Goal: Task Accomplishment & Management: Complete application form

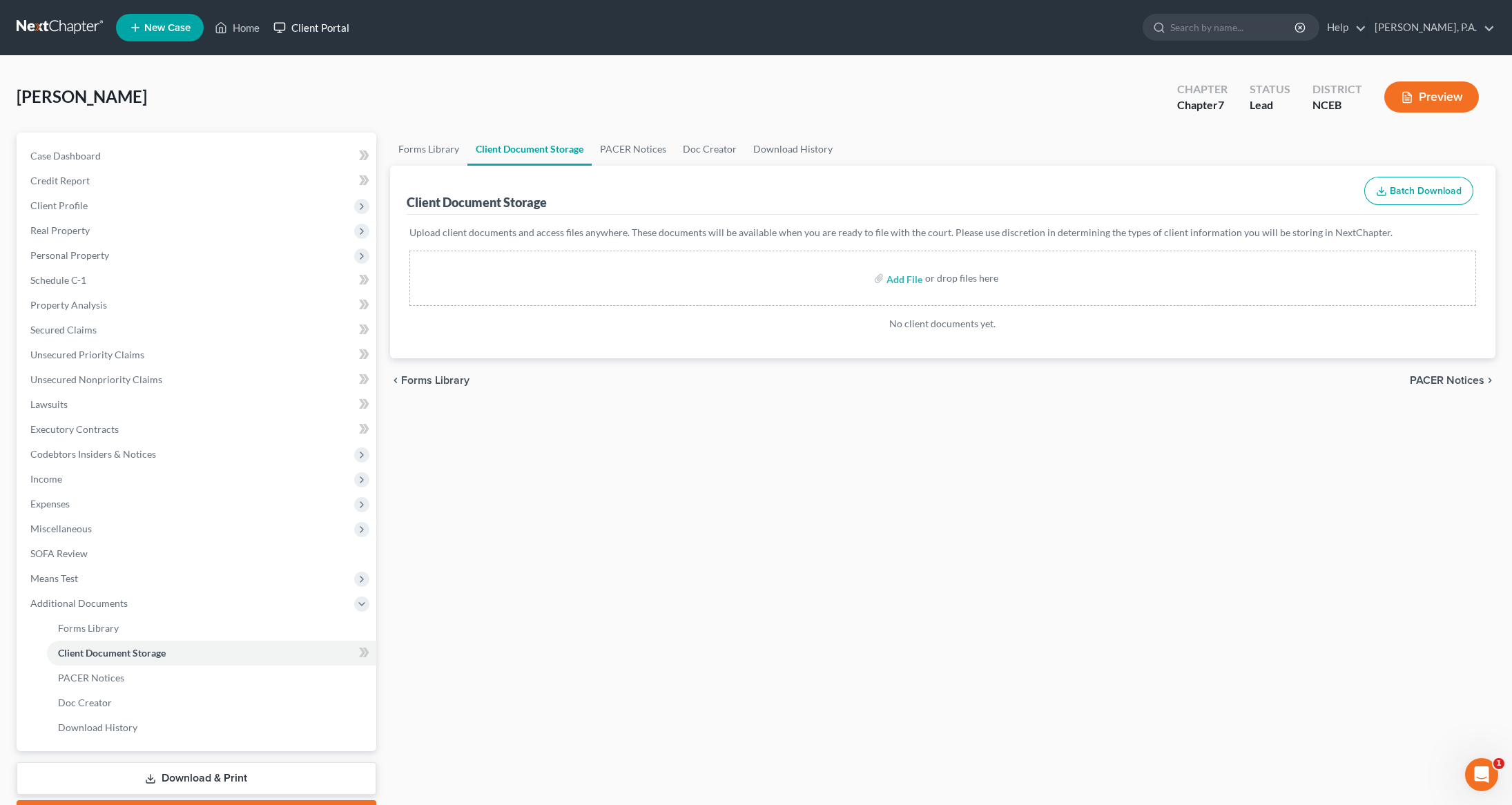
click at [324, 30] on link "Client Portal" at bounding box center [310, 27] width 89 height 25
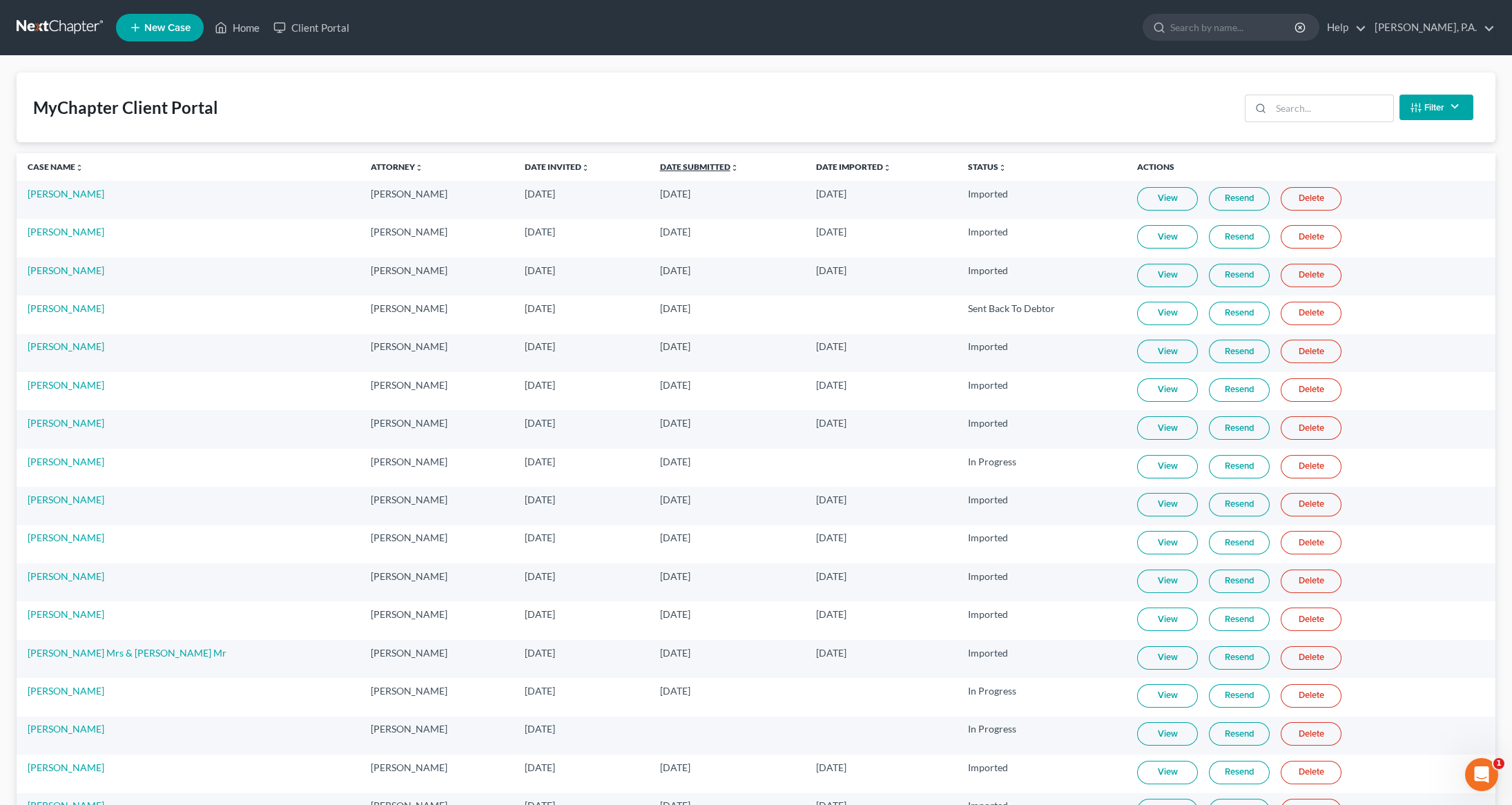
click at [660, 171] on link "Date Submitted unfold_more expand_more expand_less" at bounding box center [700, 166] width 79 height 11
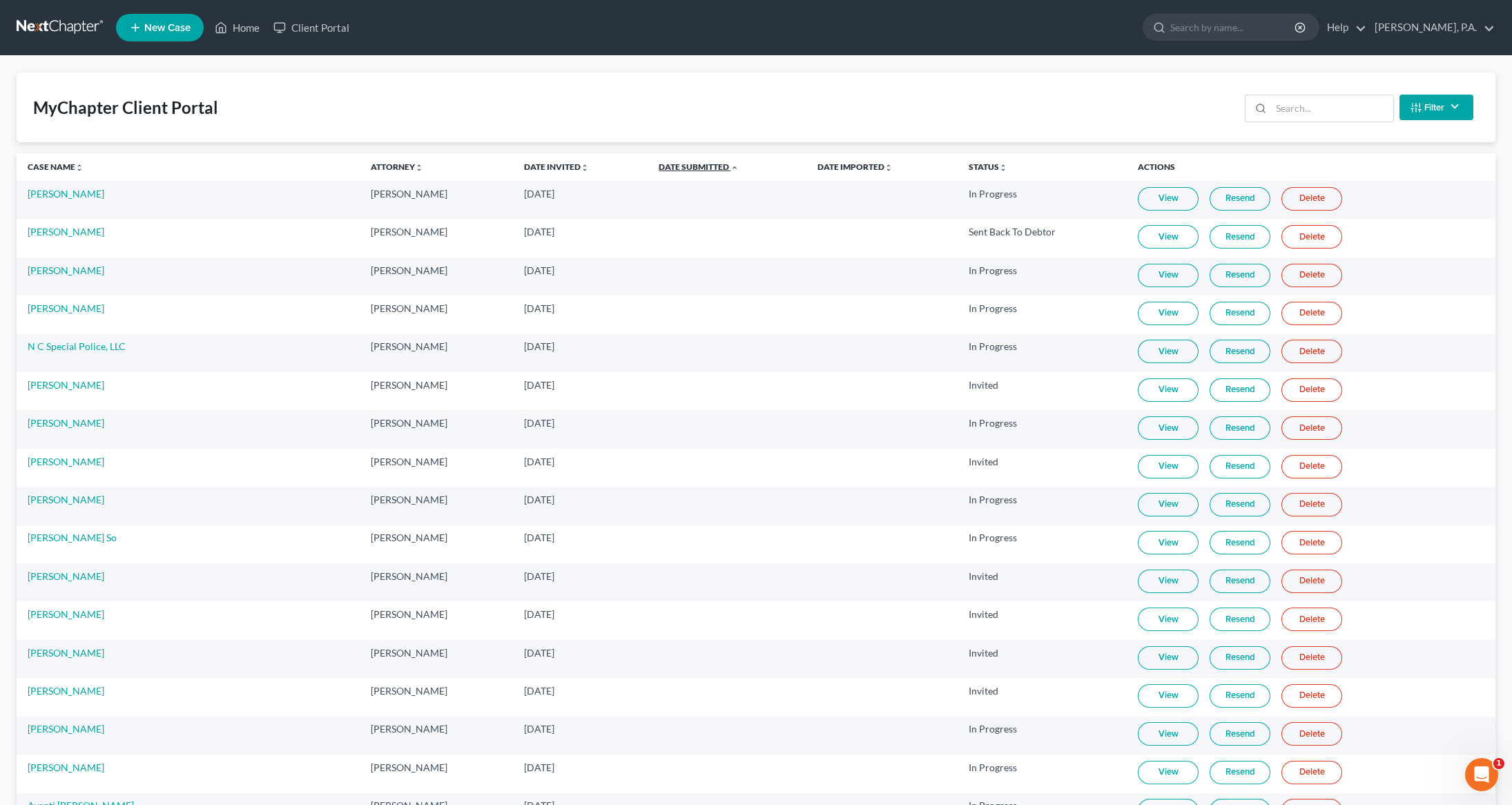
click at [658, 171] on link "Date Submitted unfold_more expand_more expand_less" at bounding box center [699, 166] width 81 height 11
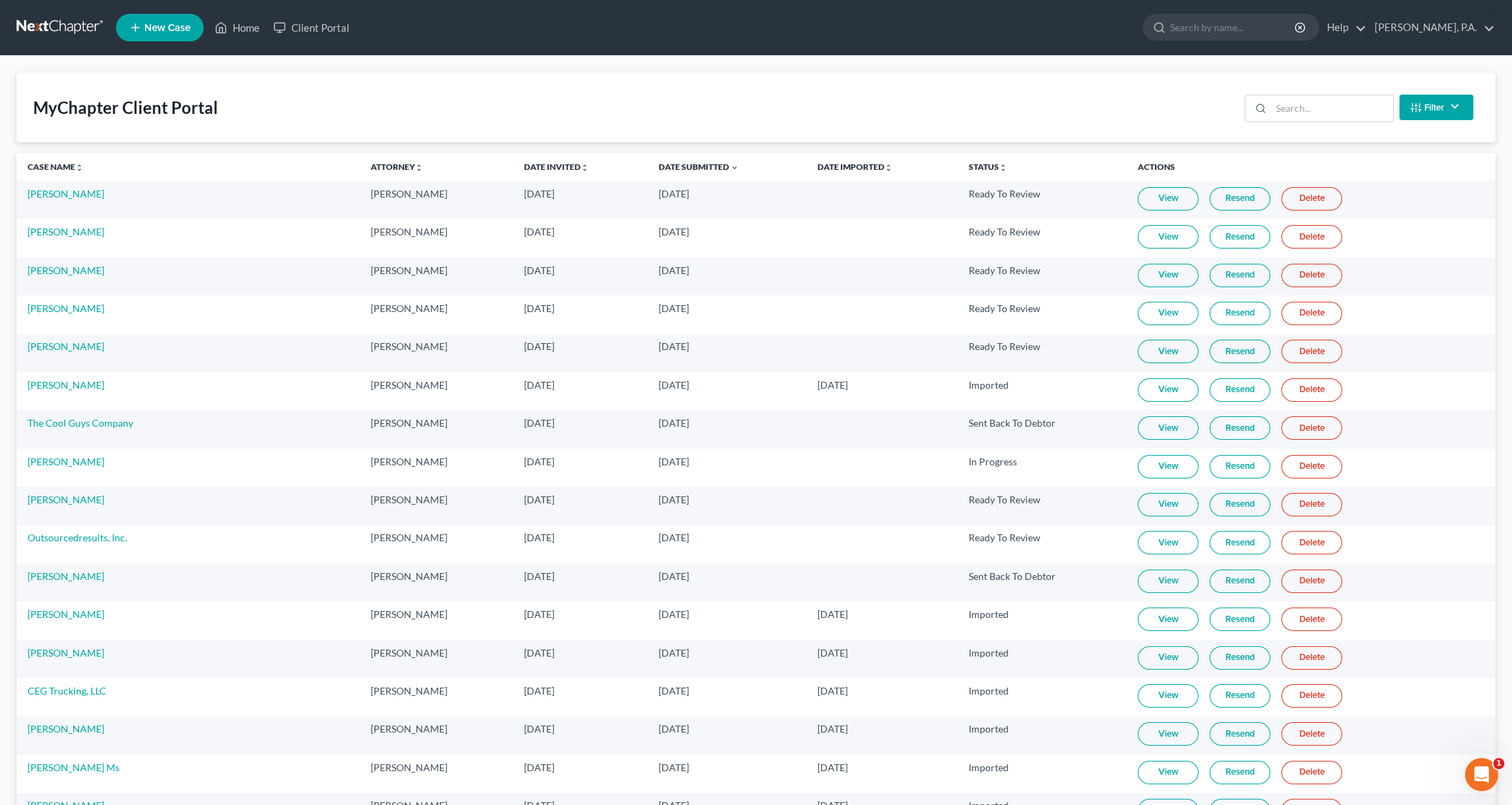
click at [1295, 355] on link "Delete" at bounding box center [1312, 352] width 61 height 24
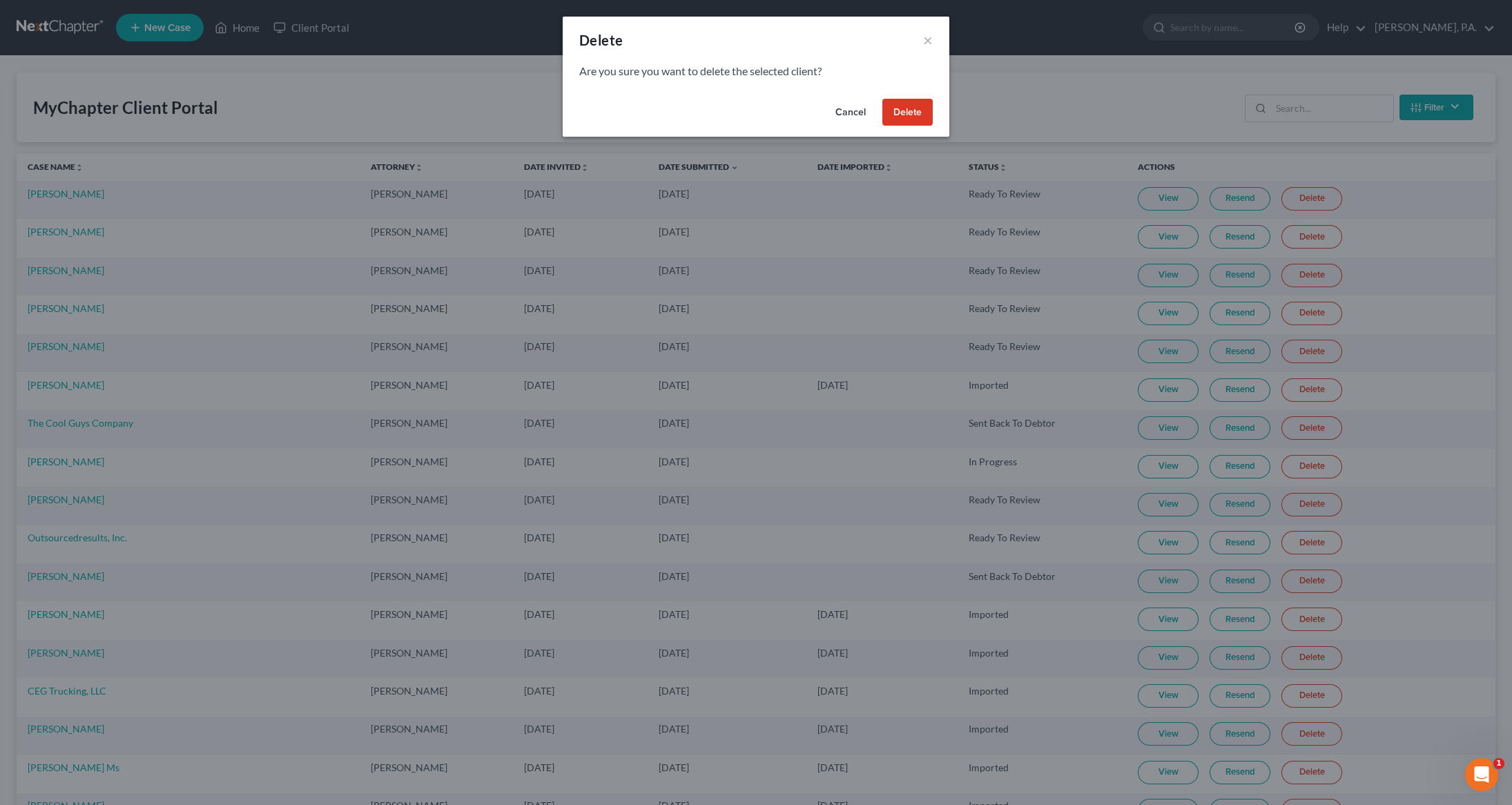
click at [912, 113] on button "Delete" at bounding box center [907, 113] width 50 height 28
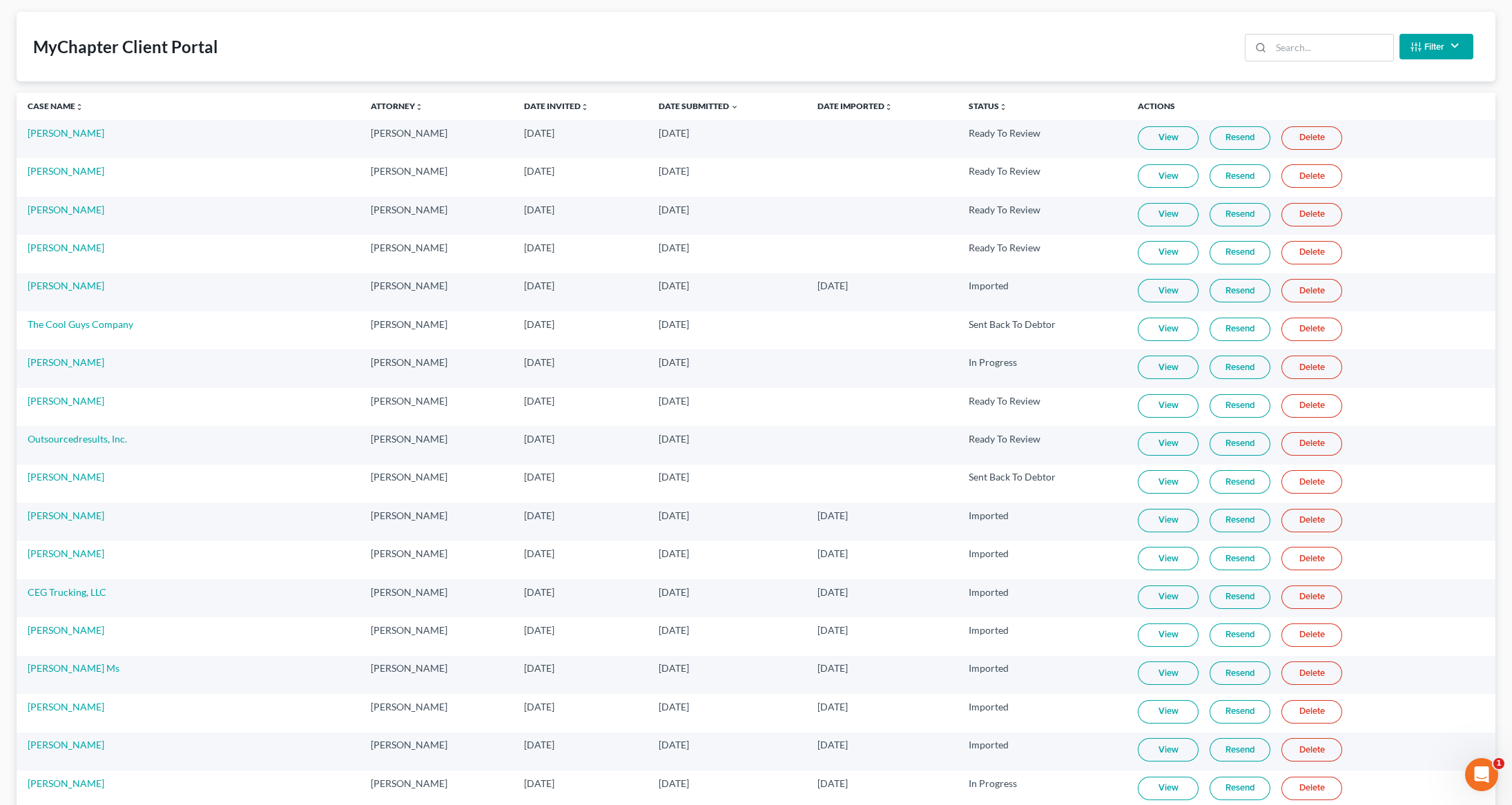
scroll to position [64, 0]
click at [1148, 411] on link "View" at bounding box center [1168, 403] width 61 height 24
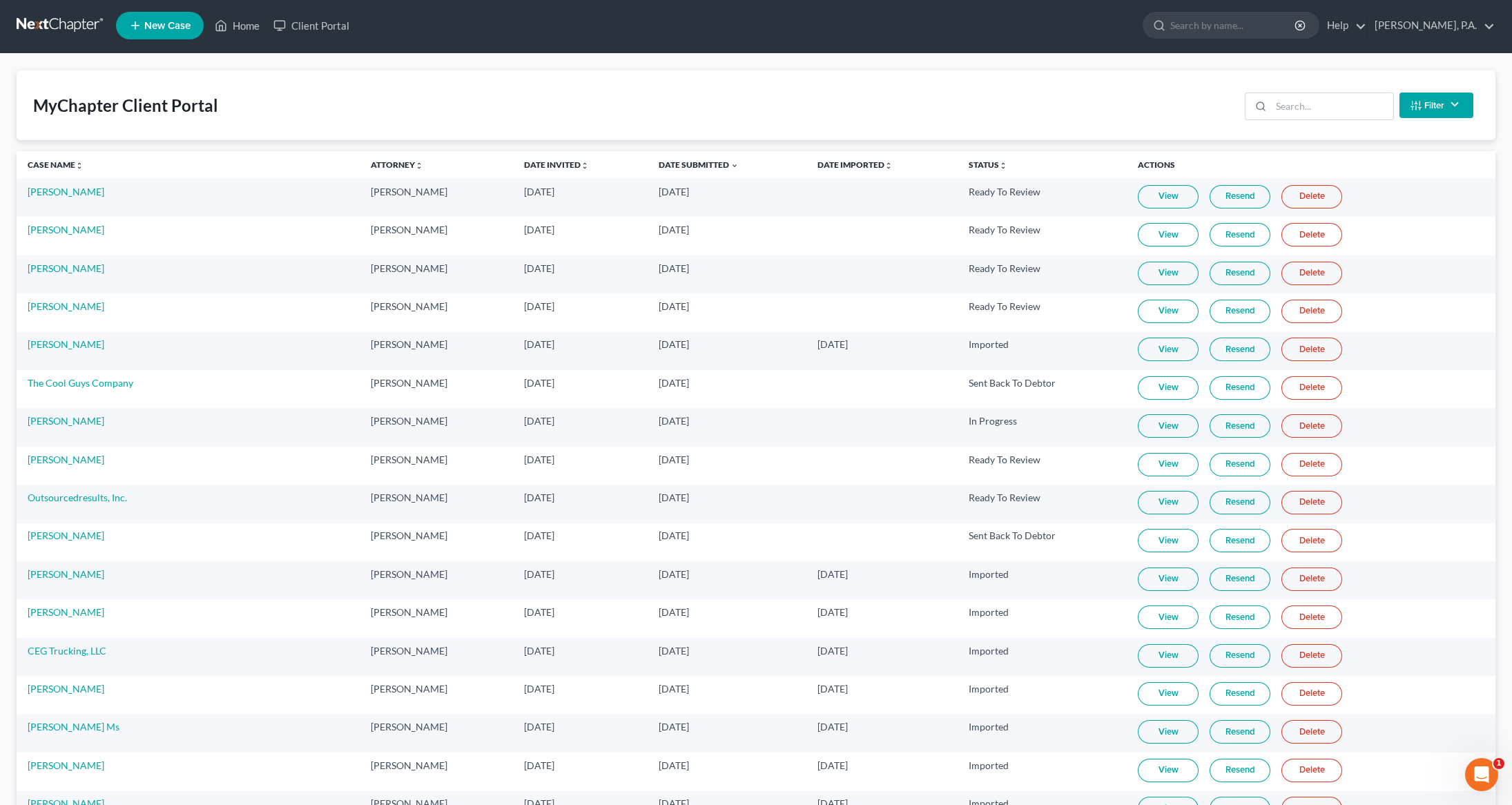
scroll to position [0, 0]
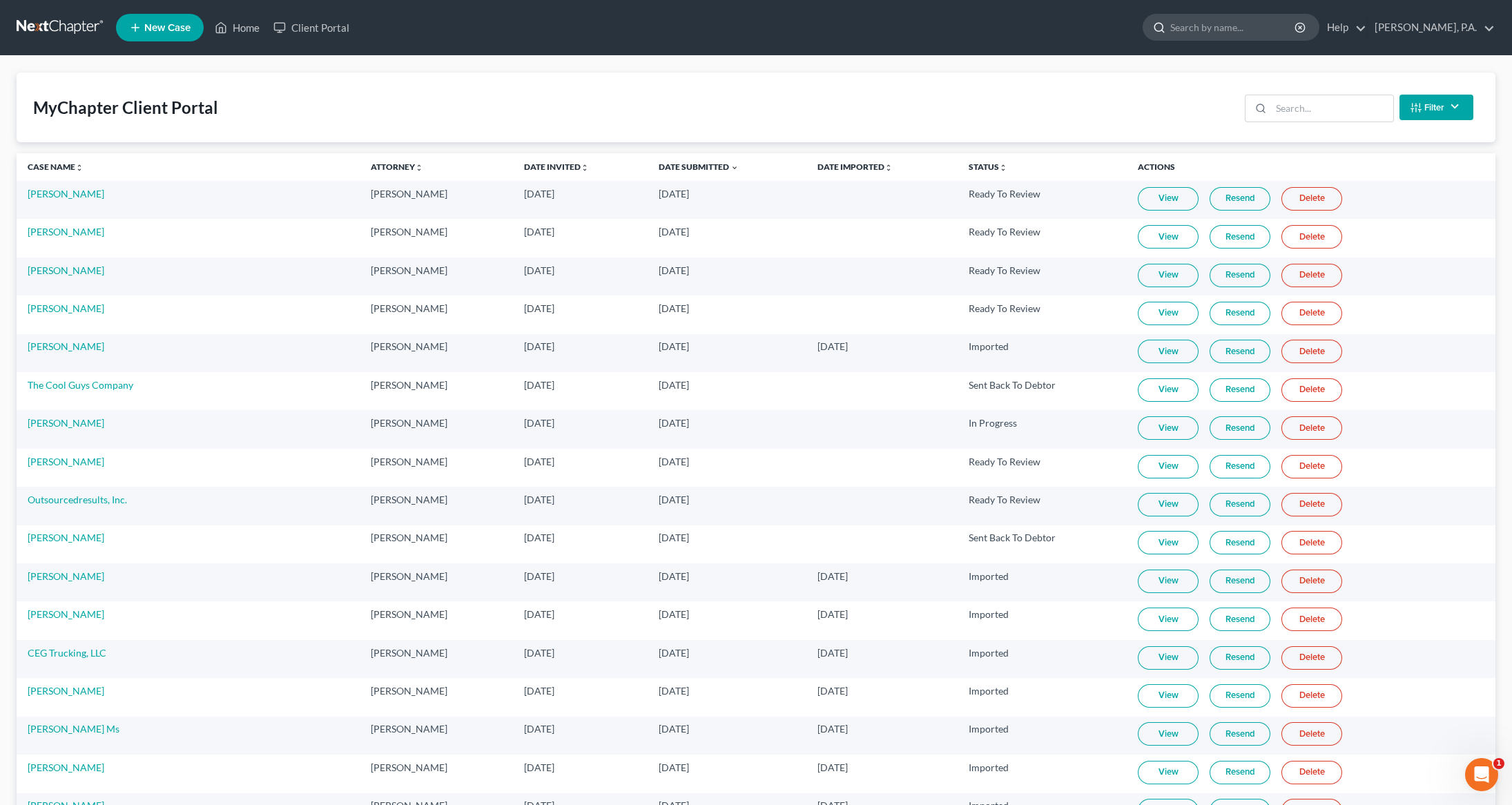
click at [1220, 27] on input "search" at bounding box center [1233, 28] width 127 height 26
type input "brooks"
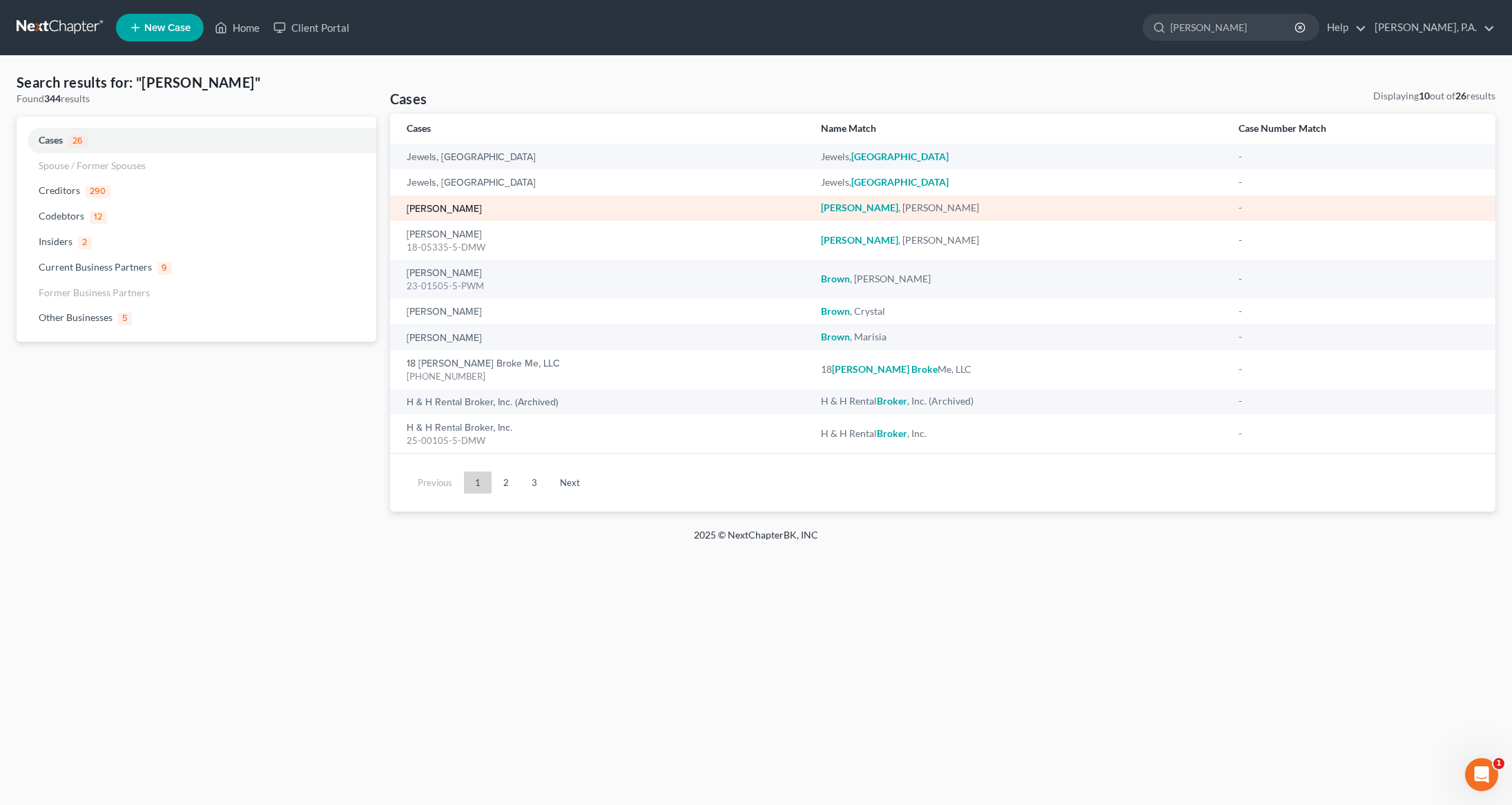
click at [458, 212] on link "Brooks, Kenneth" at bounding box center [444, 209] width 76 height 10
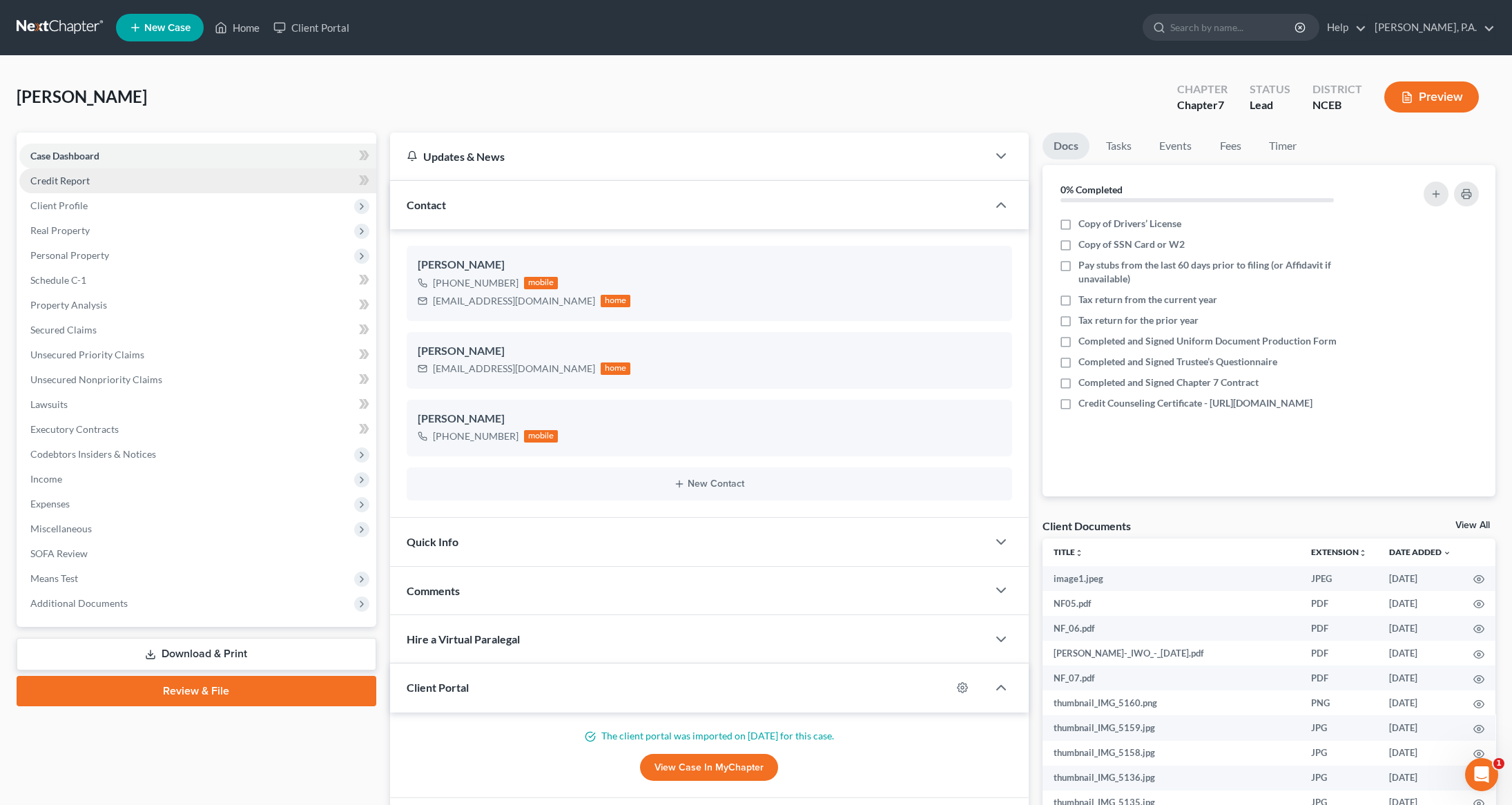
click at [96, 187] on link "Credit Report" at bounding box center [197, 180] width 357 height 25
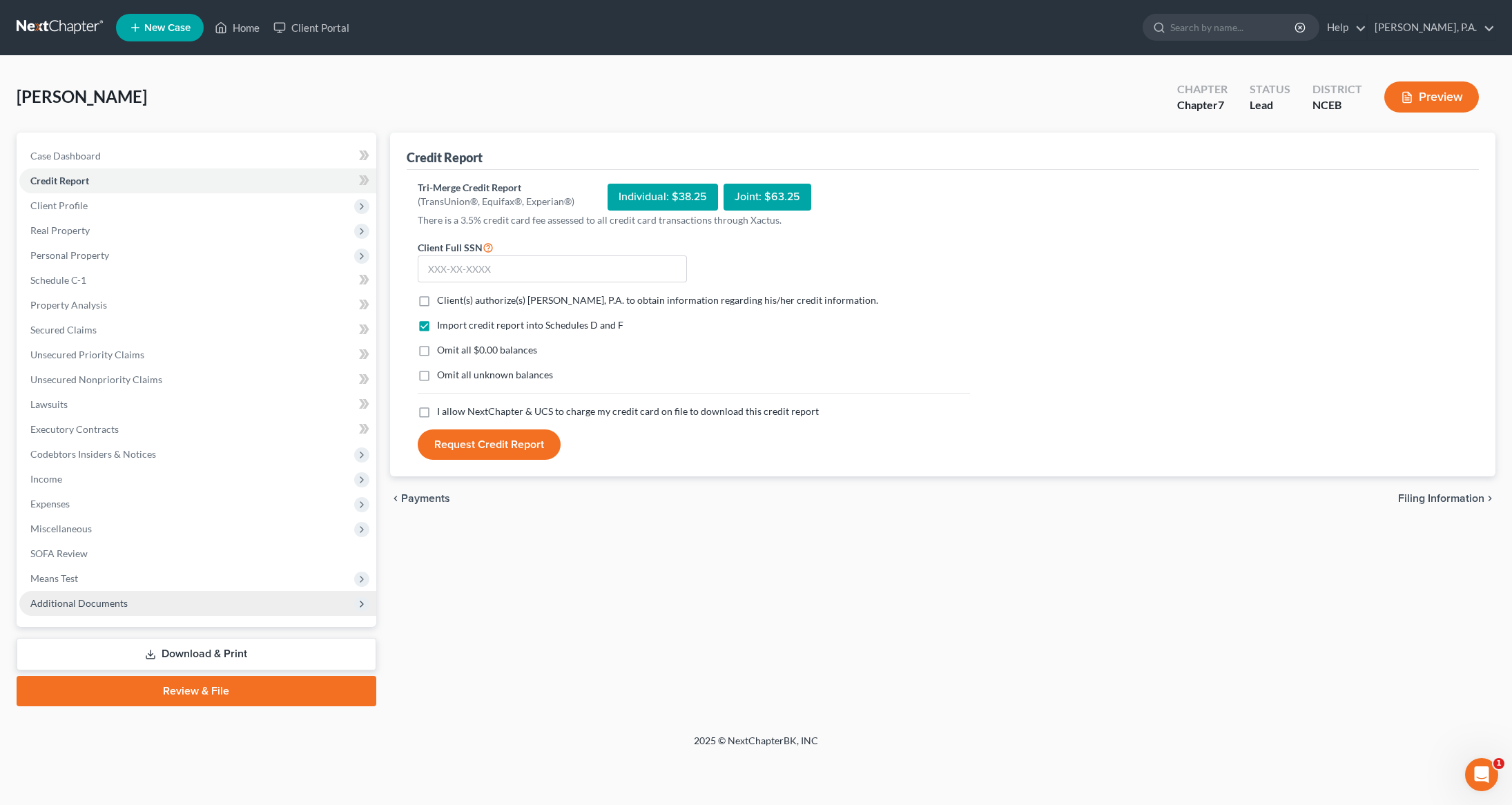
click at [79, 605] on span "Additional Documents" at bounding box center [79, 604] width 97 height 12
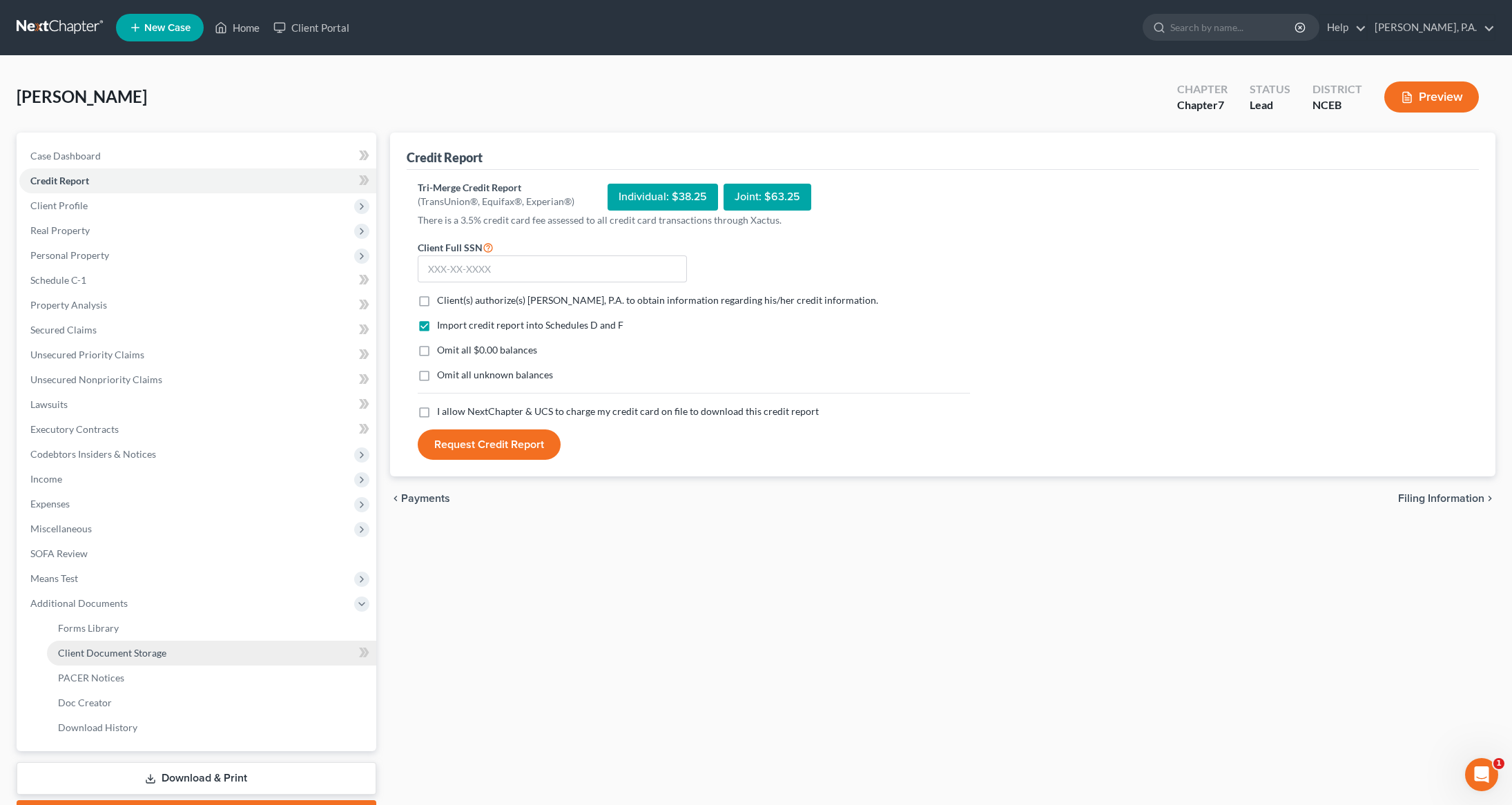
click at [132, 652] on span "Client Document Storage" at bounding box center [112, 654] width 108 height 12
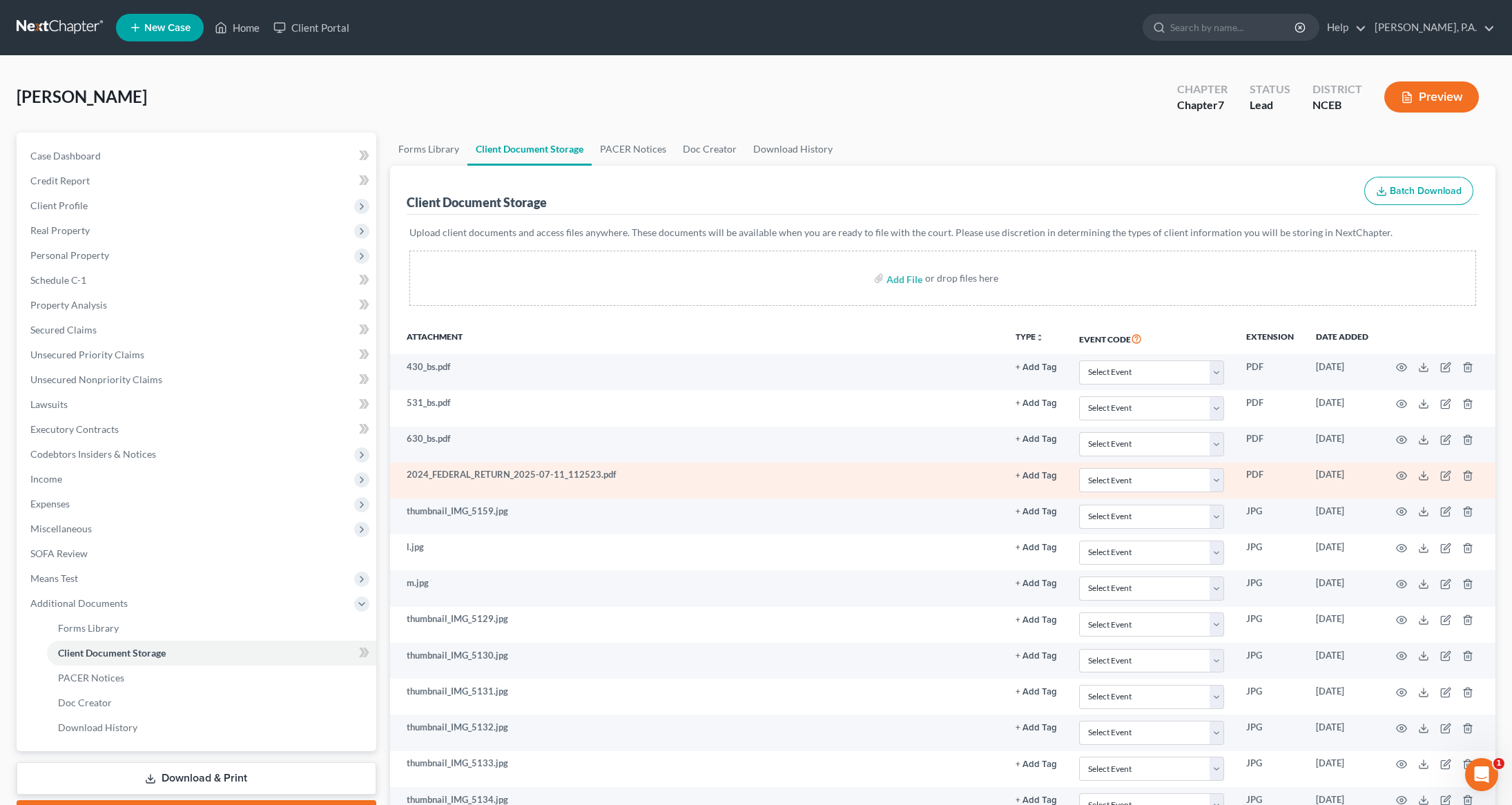
click at [448, 484] on td "2024_FEDERAL_RETURN_2025-07-11_112523.pdf" at bounding box center [698, 481] width 615 height 36
click at [1401, 477] on circle "button" at bounding box center [1401, 476] width 3 height 3
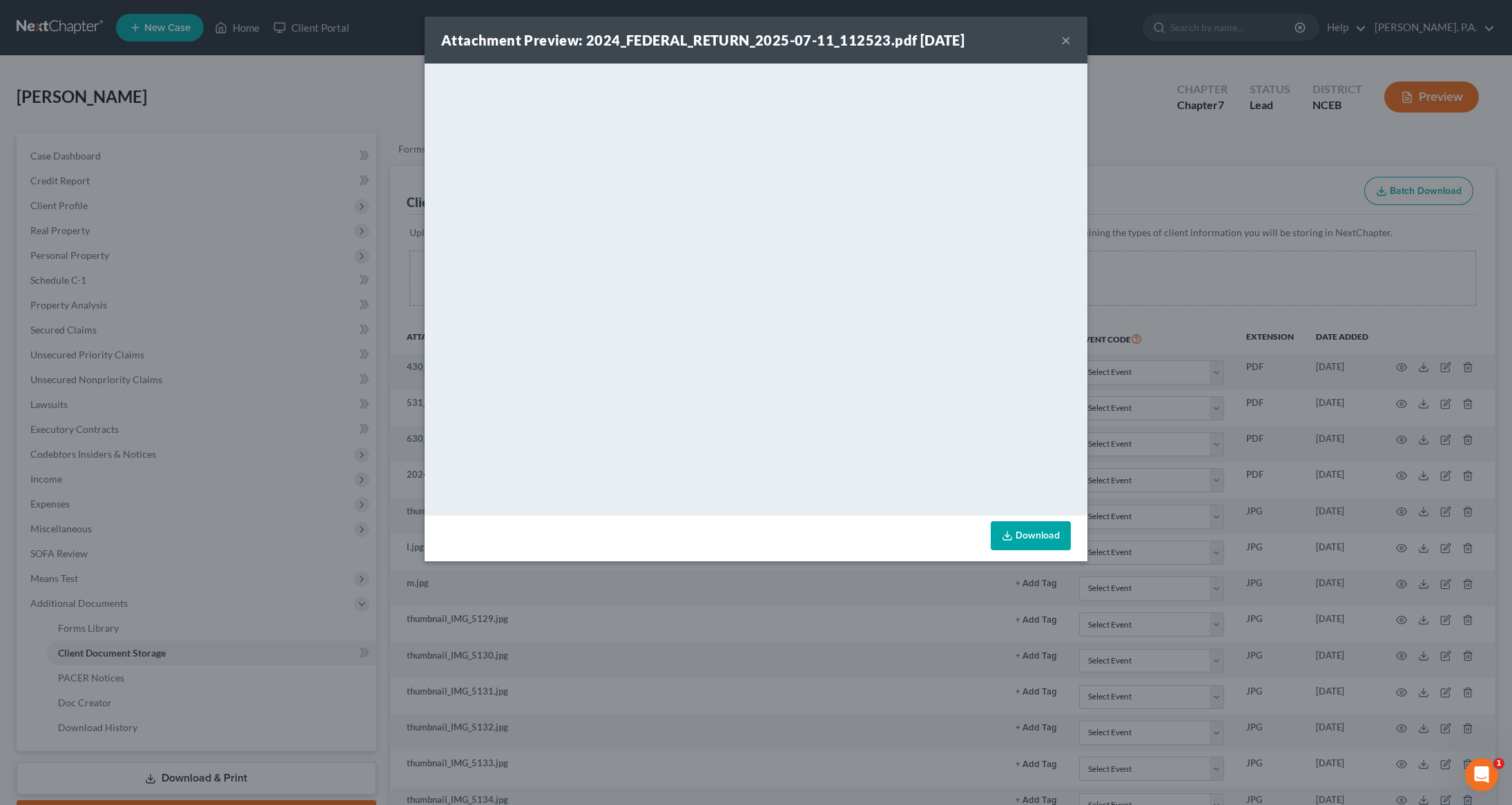
click at [1072, 32] on div "Attachment Preview: 2024_FEDERAL_RETURN_2025-07-11_112523.pdf 09/02/2025 ×" at bounding box center [756, 40] width 663 height 47
click at [1074, 39] on div "Attachment Preview: 2024_FEDERAL_RETURN_2025-07-11_112523.pdf 09/02/2025 ×" at bounding box center [756, 40] width 663 height 47
click at [1064, 39] on button "×" at bounding box center [1066, 39] width 10 height 17
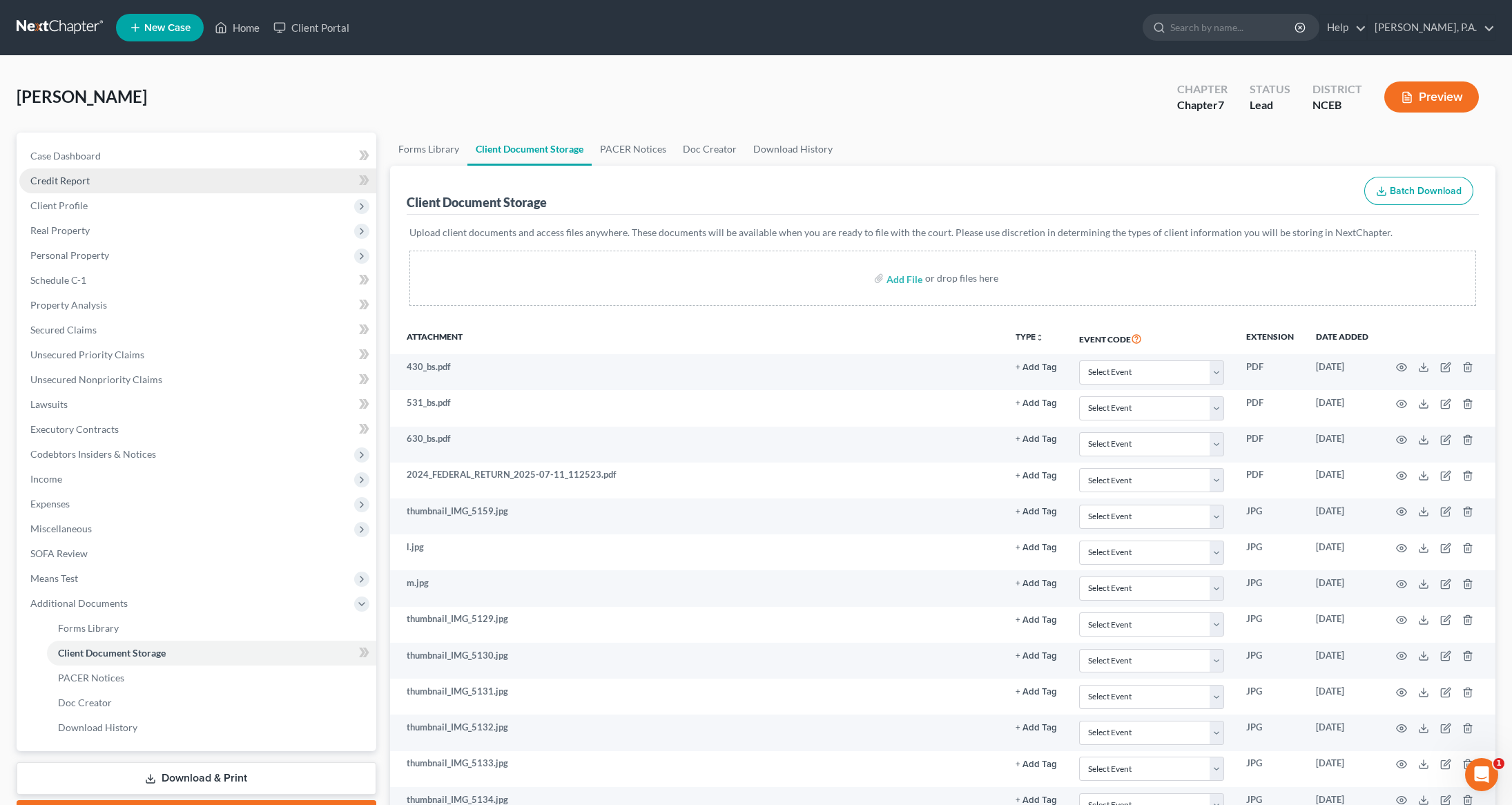
click at [74, 185] on span "Credit Report" at bounding box center [60, 181] width 59 height 12
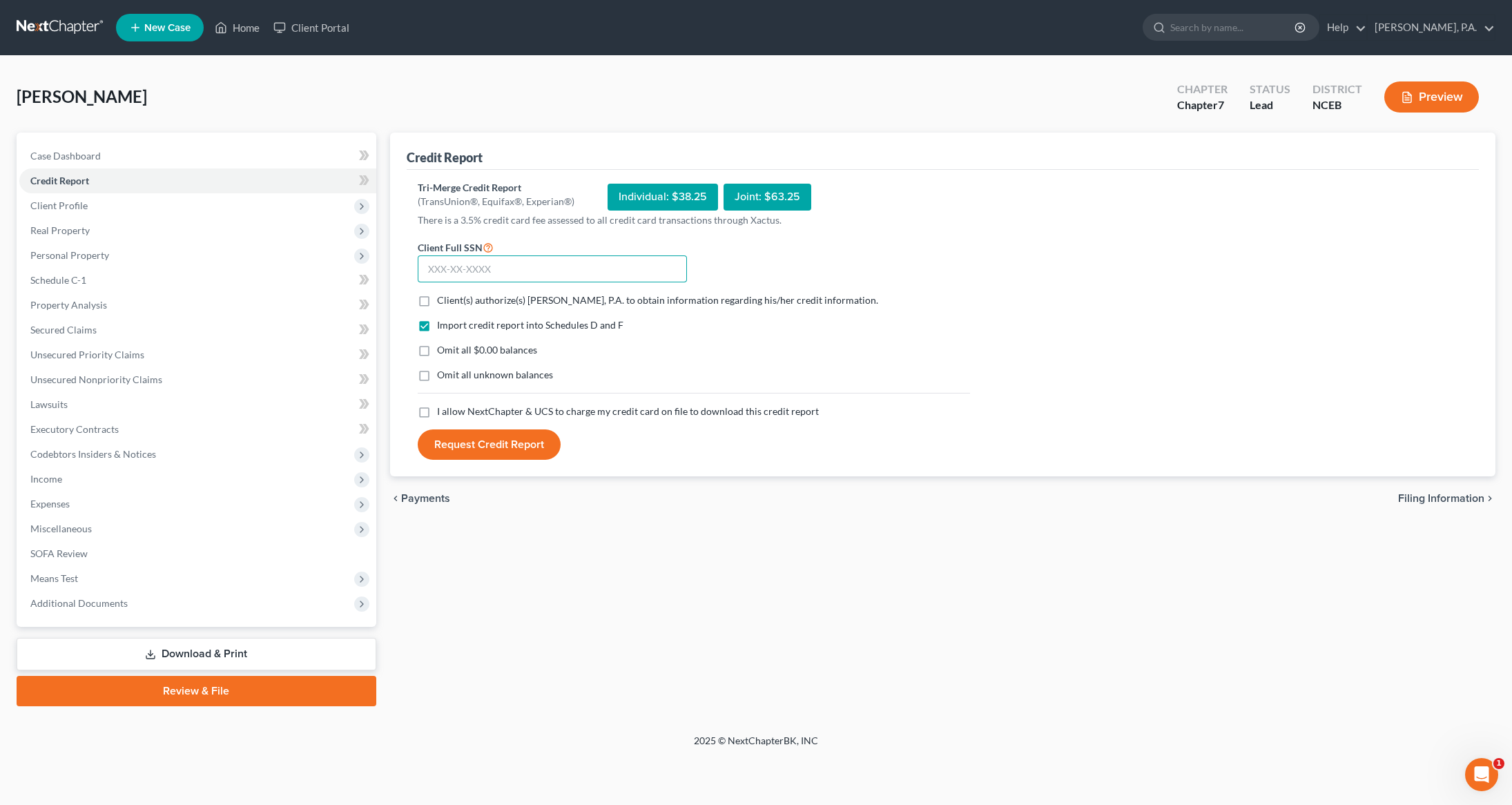
click at [515, 263] on input "text" at bounding box center [552, 269] width 269 height 28
type input "244-69-9945"
click at [437, 303] on label "Client(s) authorize(s) J.M. Cook, P.A. to obtain information regarding his/her …" at bounding box center [657, 301] width 441 height 14
click at [443, 303] on input "Client(s) authorize(s) J.M. Cook, P.A. to obtain information regarding his/her …" at bounding box center [447, 298] width 9 height 9
checkbox input "true"
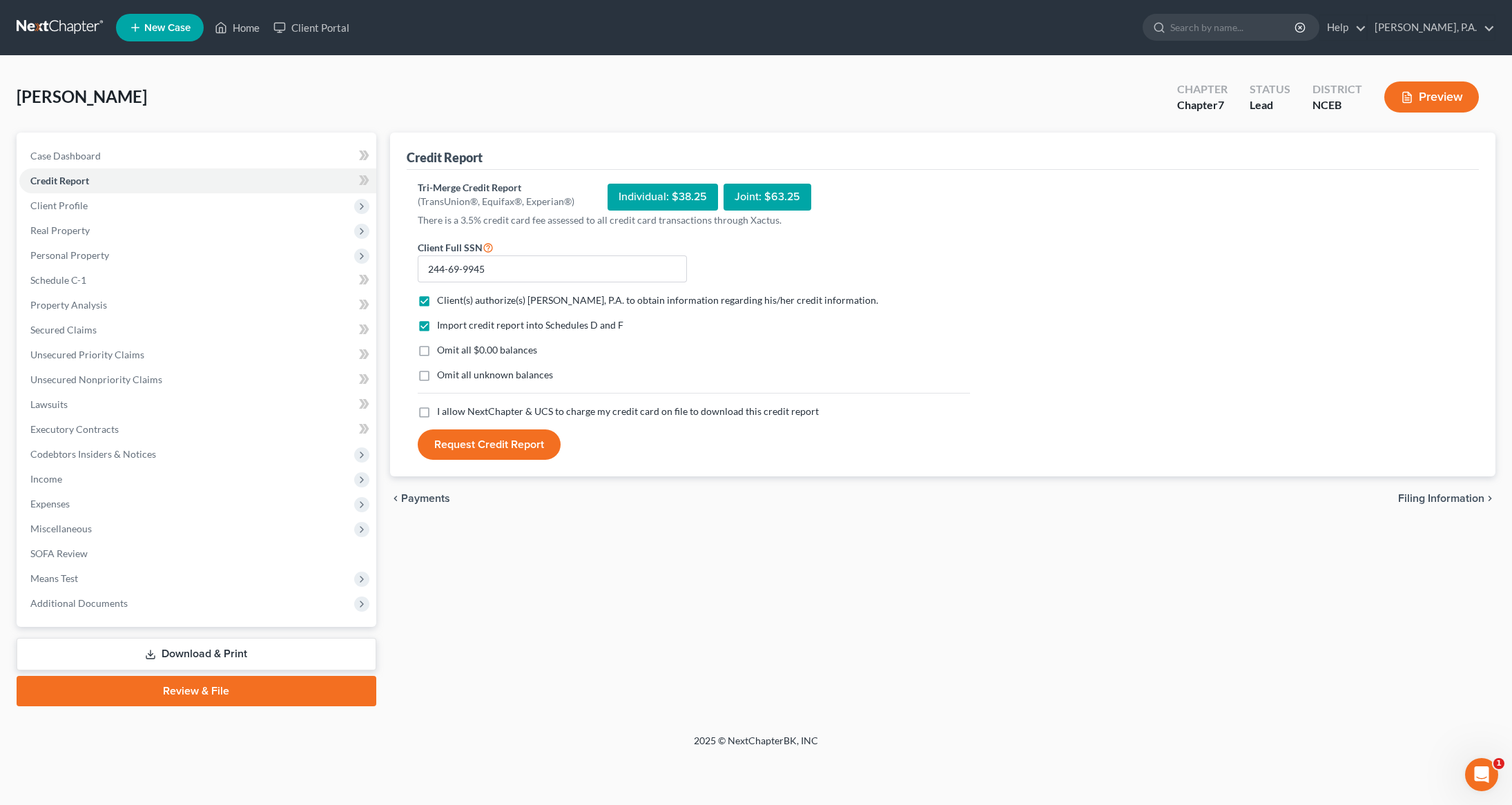
click at [437, 413] on label "I allow NextChapter & UCS to charge my credit card on file to download this cre…" at bounding box center [628, 412] width 382 height 14
click at [443, 413] on input "I allow NextChapter & UCS to charge my credit card on file to download this cre…" at bounding box center [447, 409] width 9 height 9
checkbox input "true"
click at [485, 450] on button "Request Credit Report" at bounding box center [488, 444] width 142 height 30
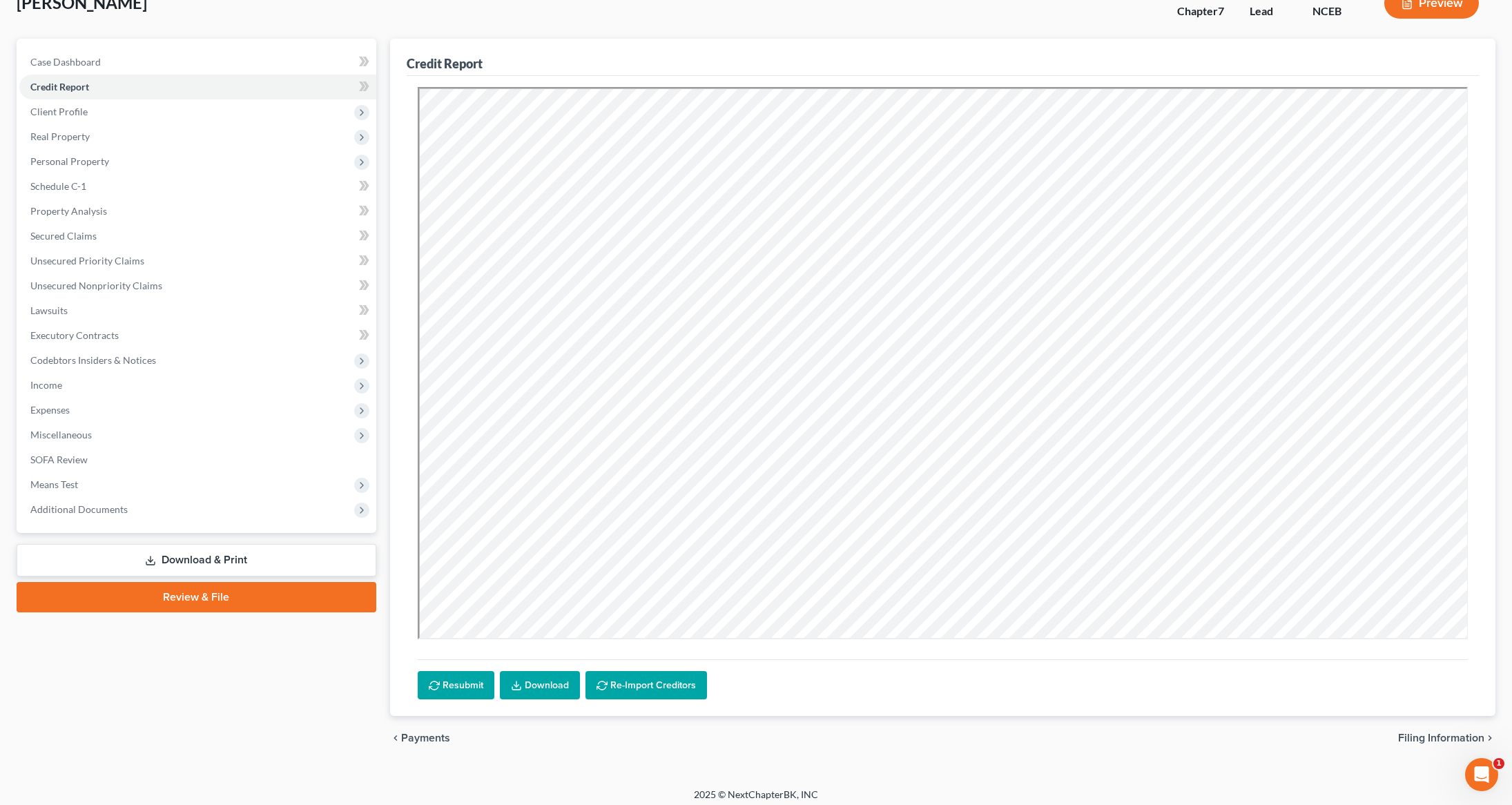
scroll to position [100, 0]
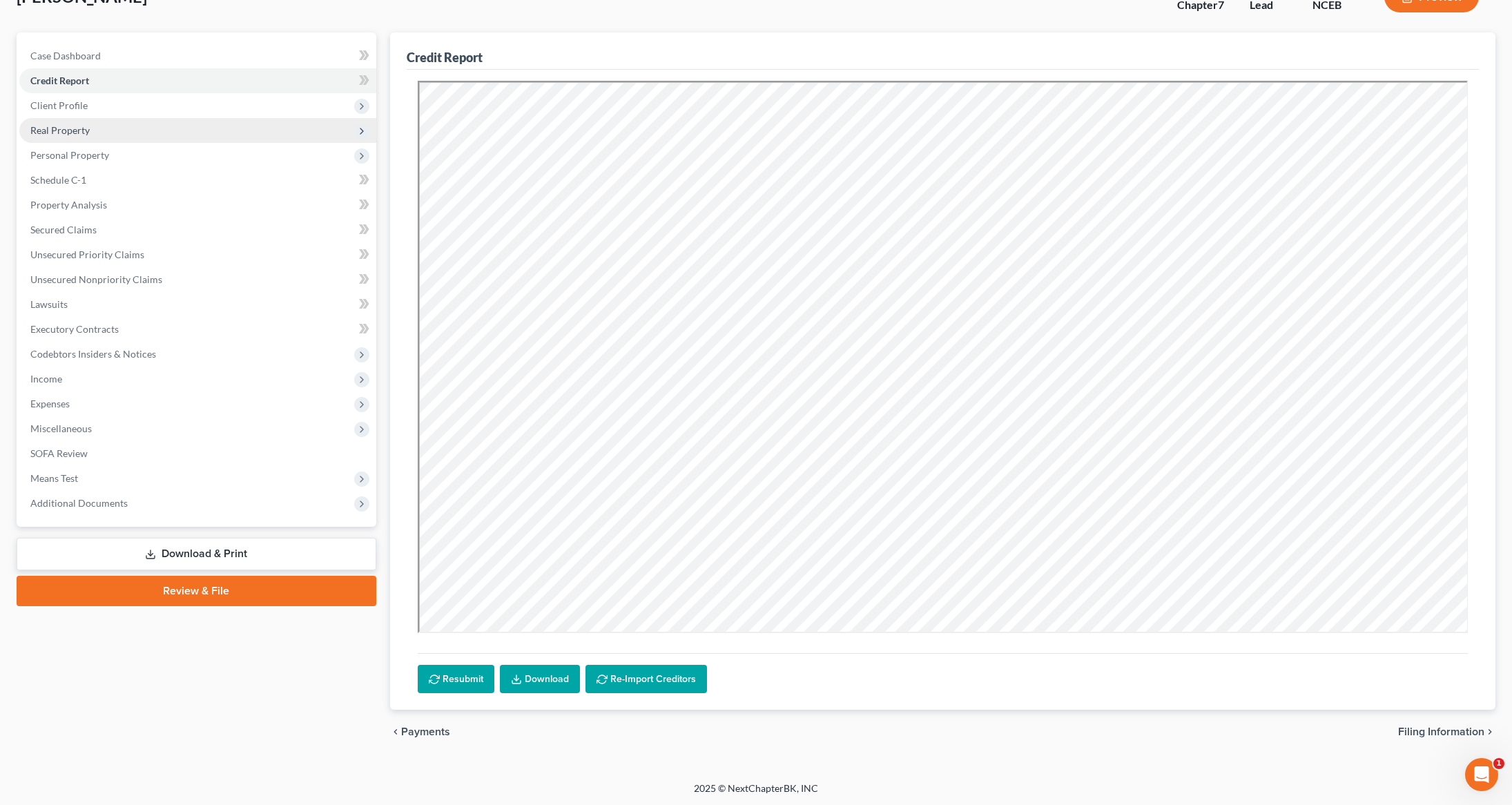
click at [98, 118] on span "Real Property" at bounding box center [197, 130] width 357 height 25
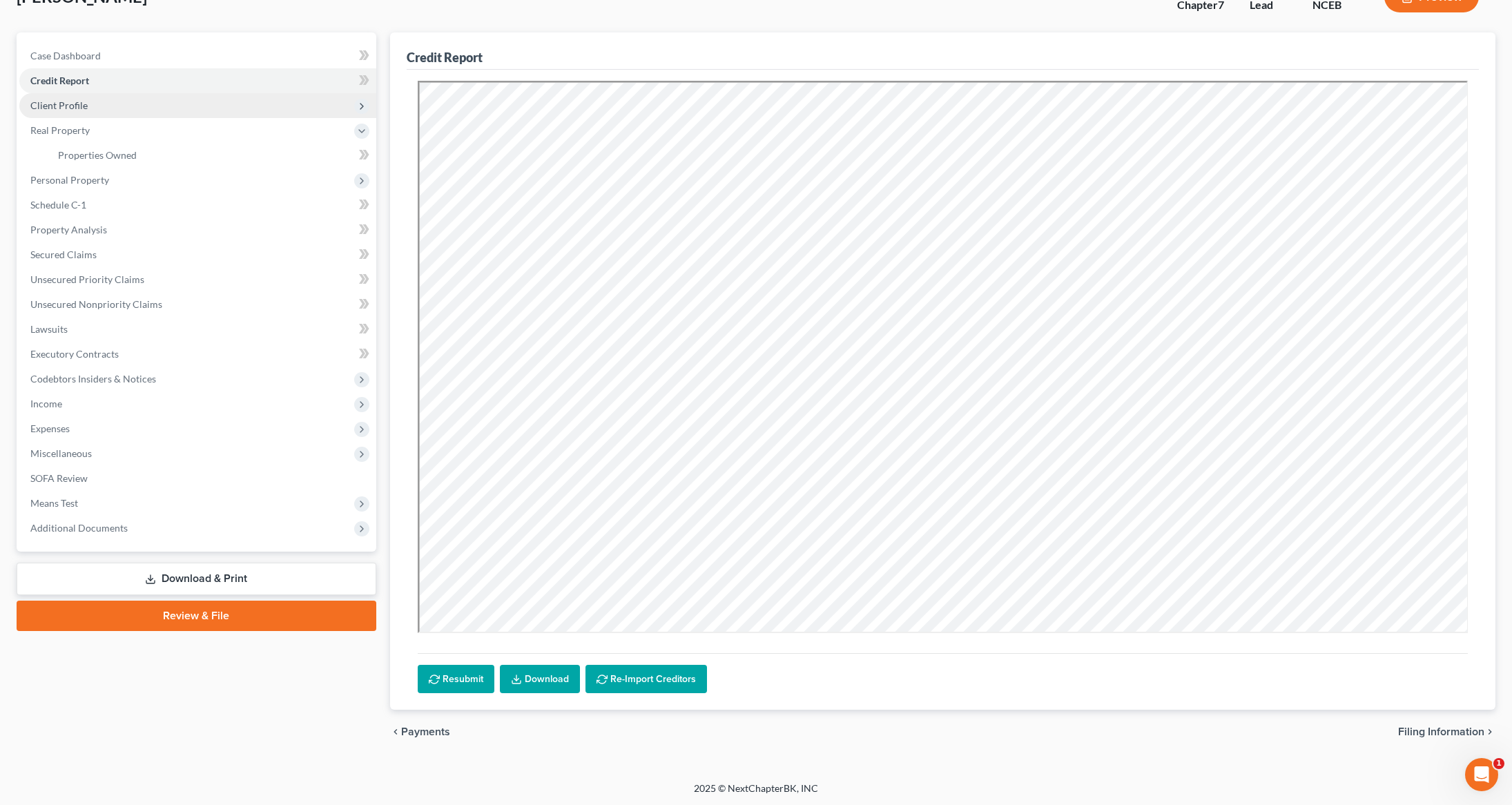
click at [61, 108] on span "Client Profile" at bounding box center [59, 105] width 57 height 12
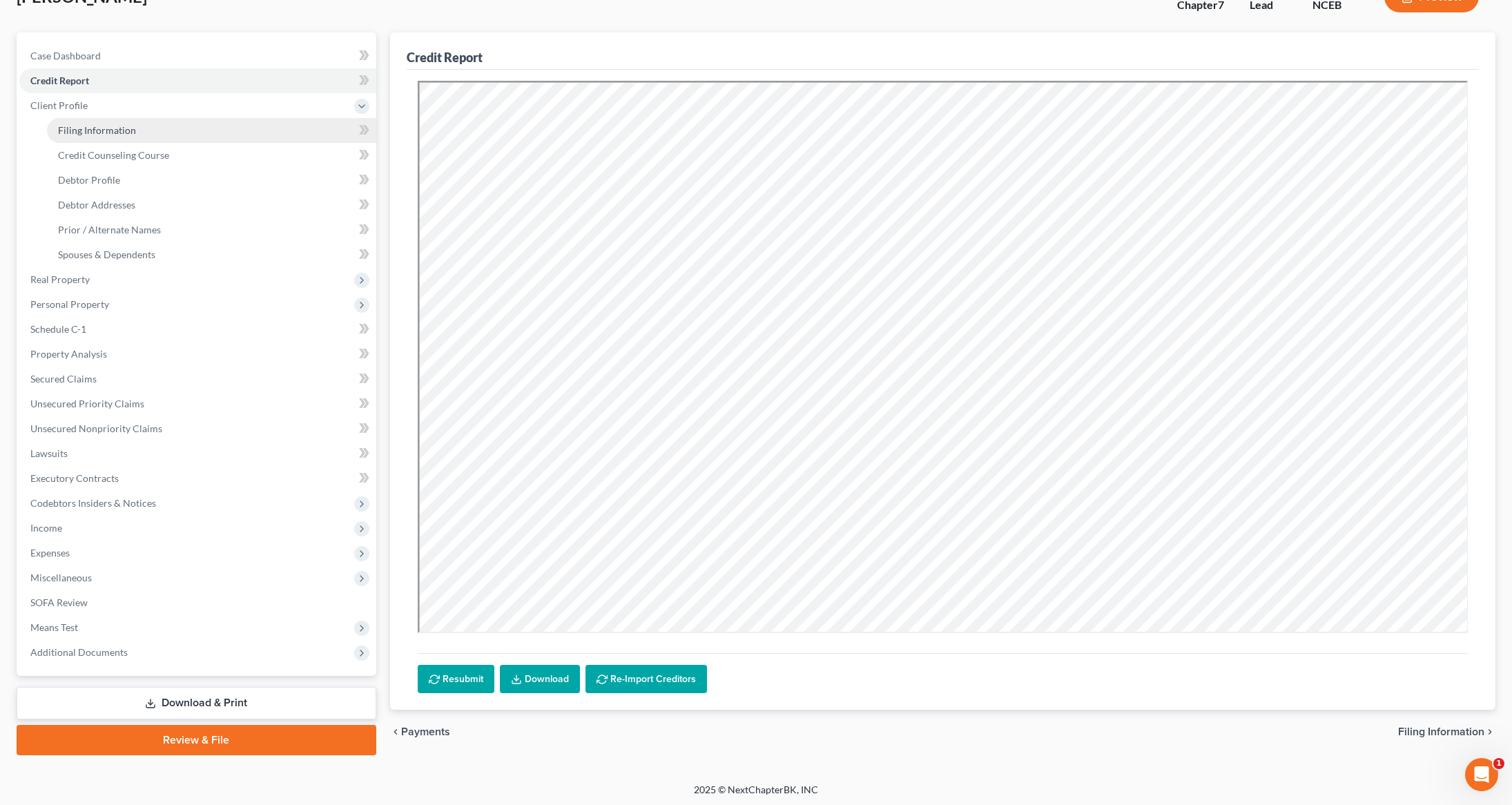
click at [100, 135] on span "Filing Information" at bounding box center [96, 131] width 78 height 12
select select "1"
select select "0"
select select "57"
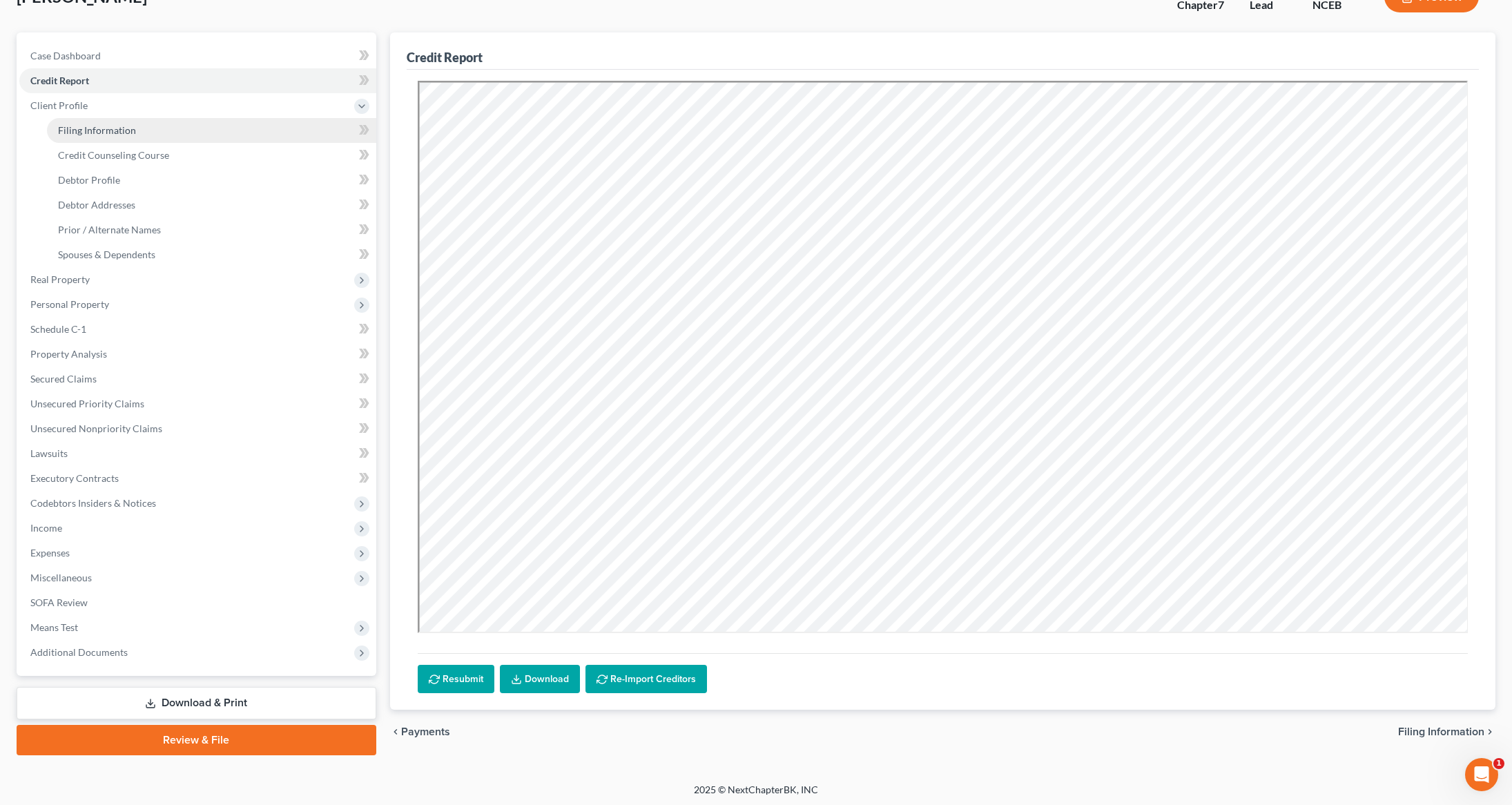
select select "0"
select select "28"
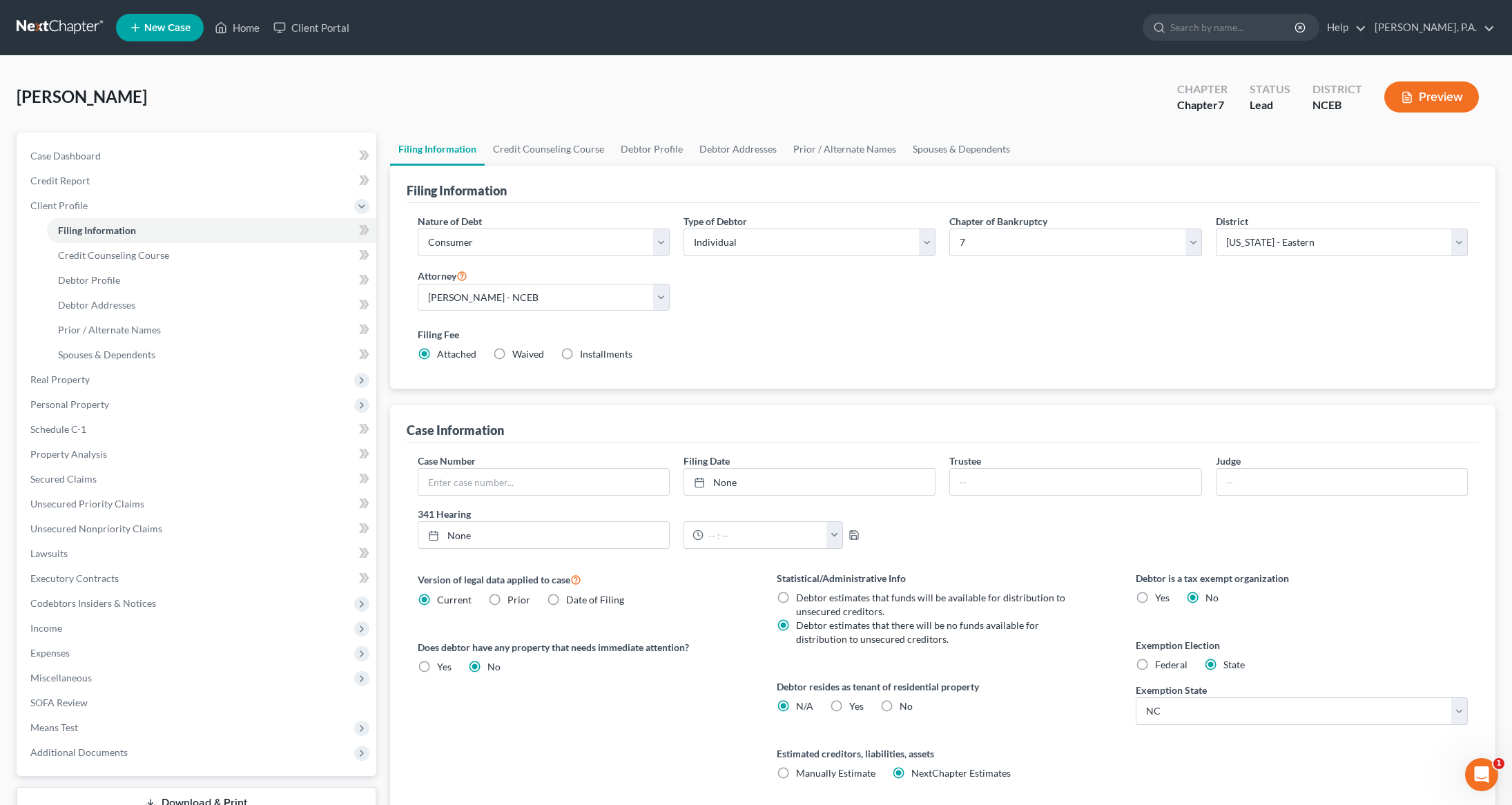
click at [43, 30] on link at bounding box center [61, 27] width 88 height 25
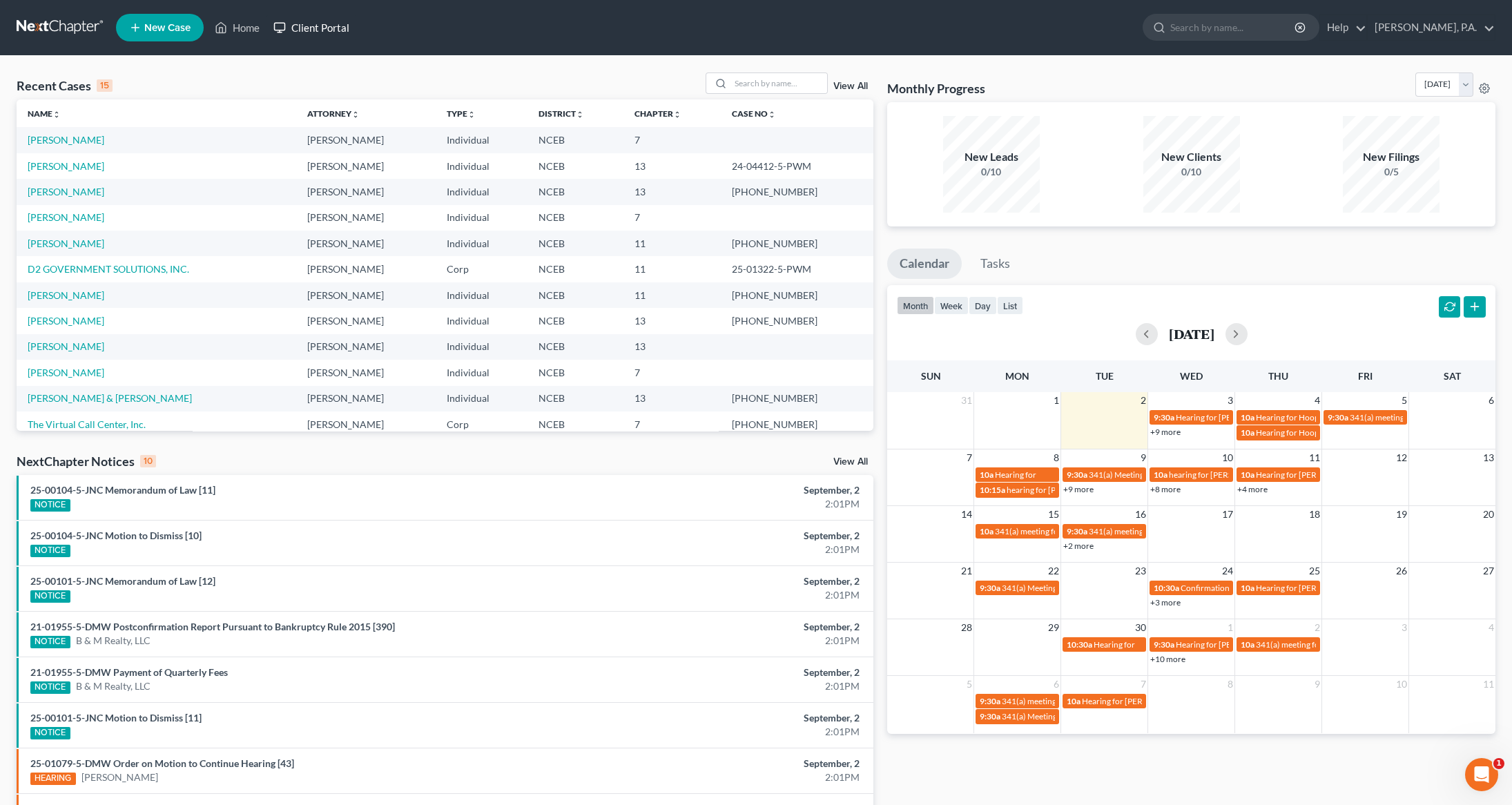
click at [333, 33] on link "Client Portal" at bounding box center [310, 27] width 89 height 25
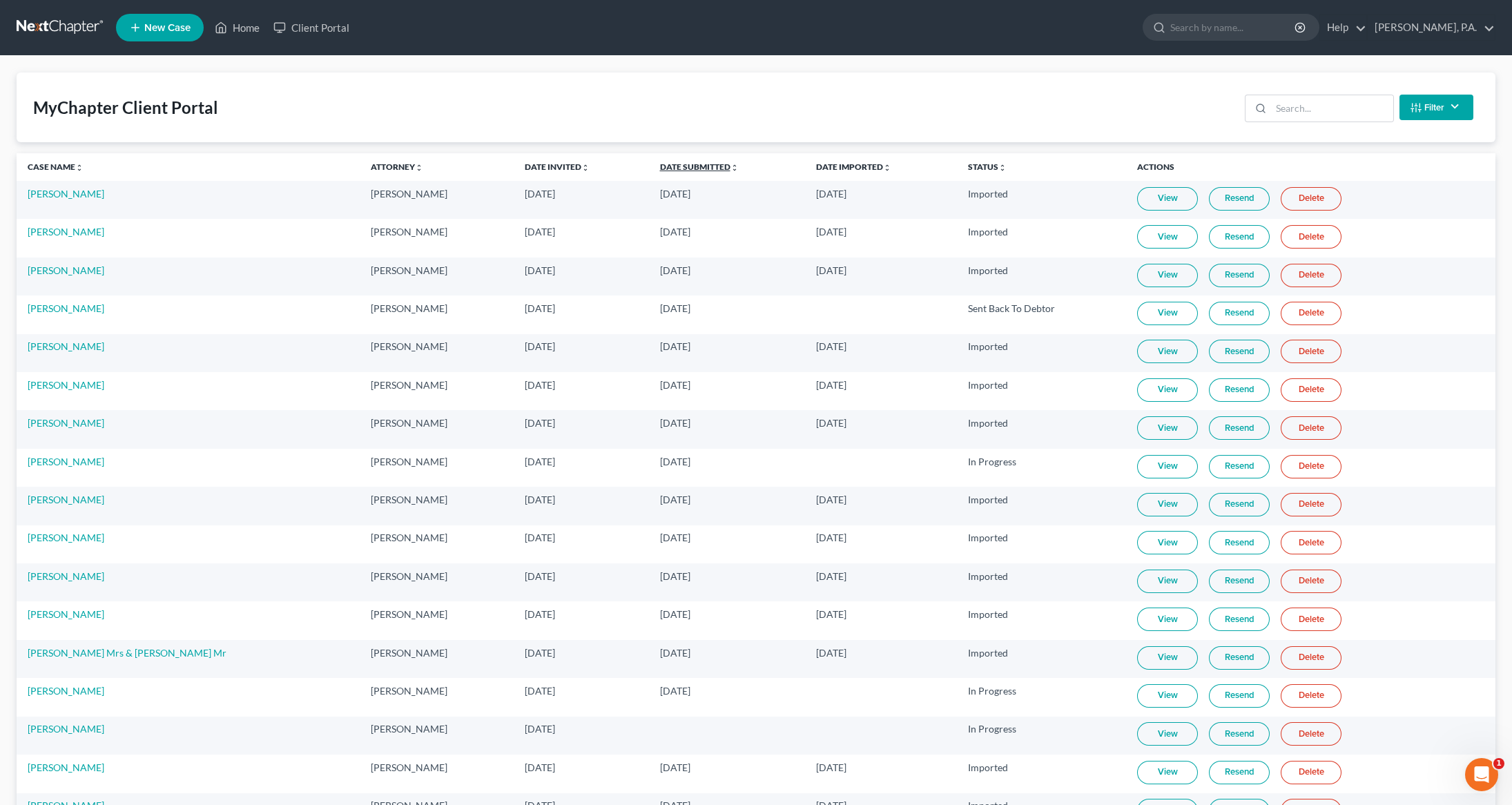
click at [670, 170] on link "Date Submitted unfold_more expand_more expand_less" at bounding box center [700, 166] width 79 height 11
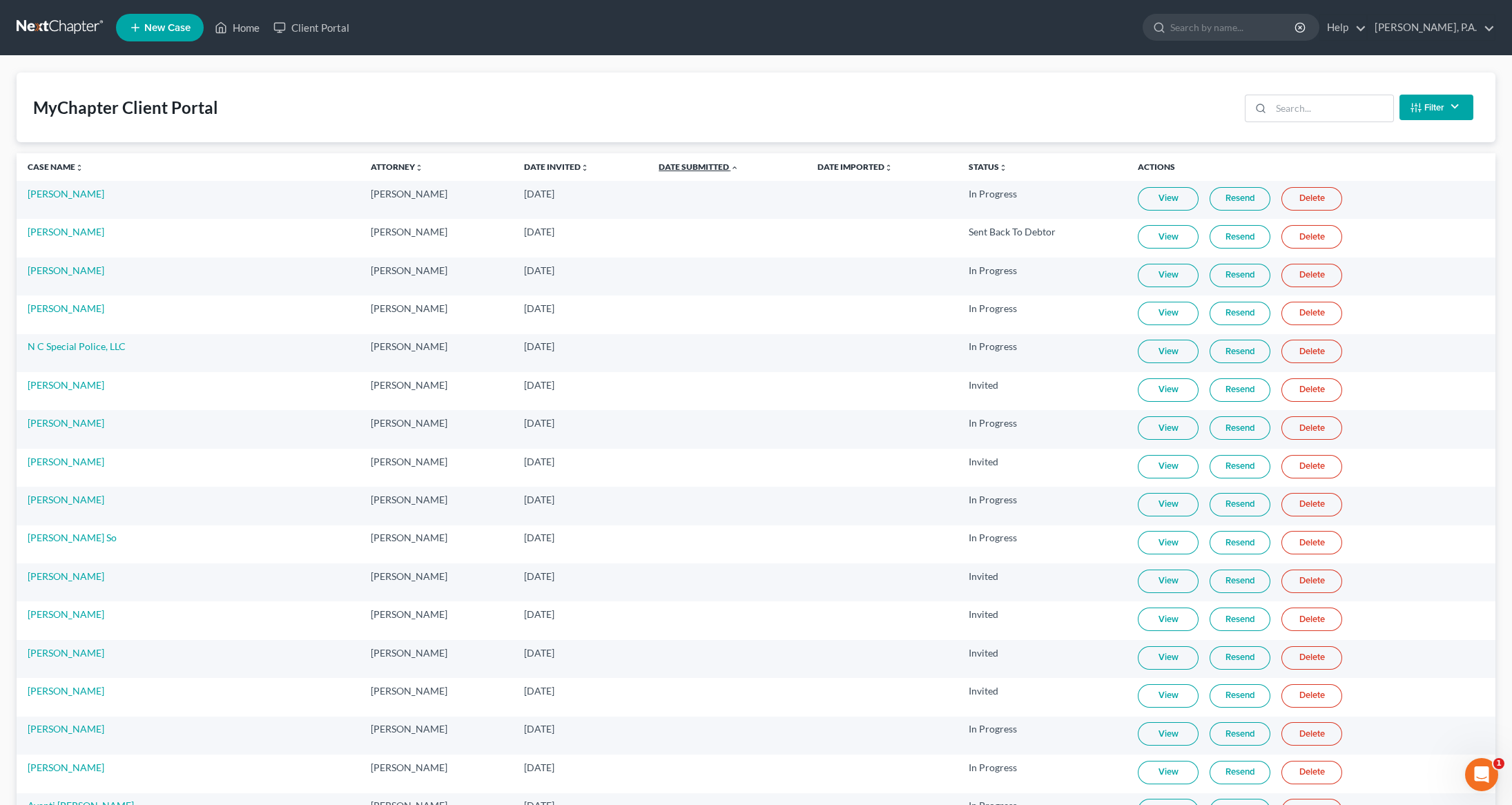
click at [670, 170] on link "Date Submitted unfold_more expand_more expand_less" at bounding box center [699, 166] width 81 height 11
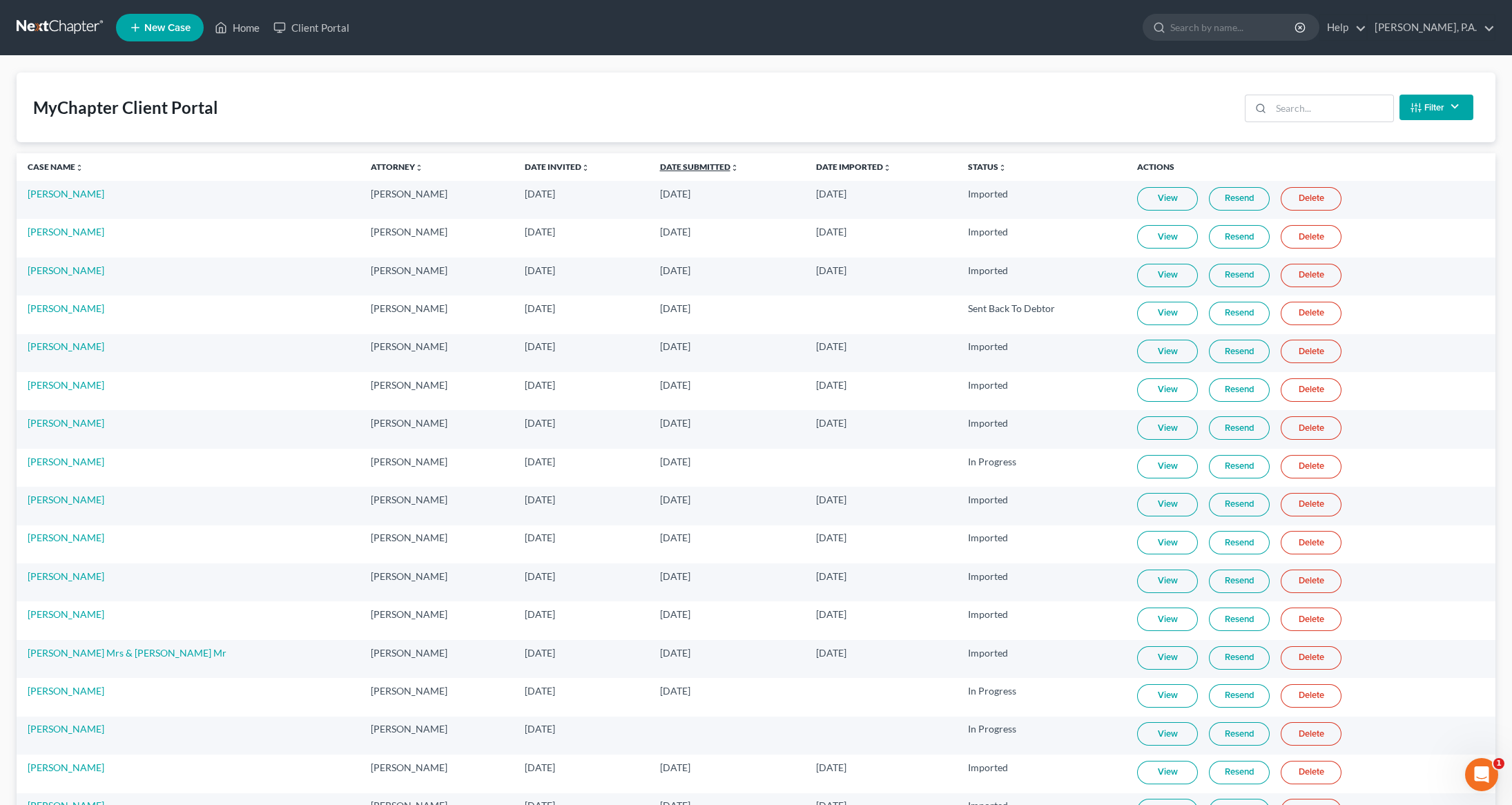
click at [694, 161] on link "Date Submitted unfold_more expand_more expand_less" at bounding box center [700, 166] width 79 height 11
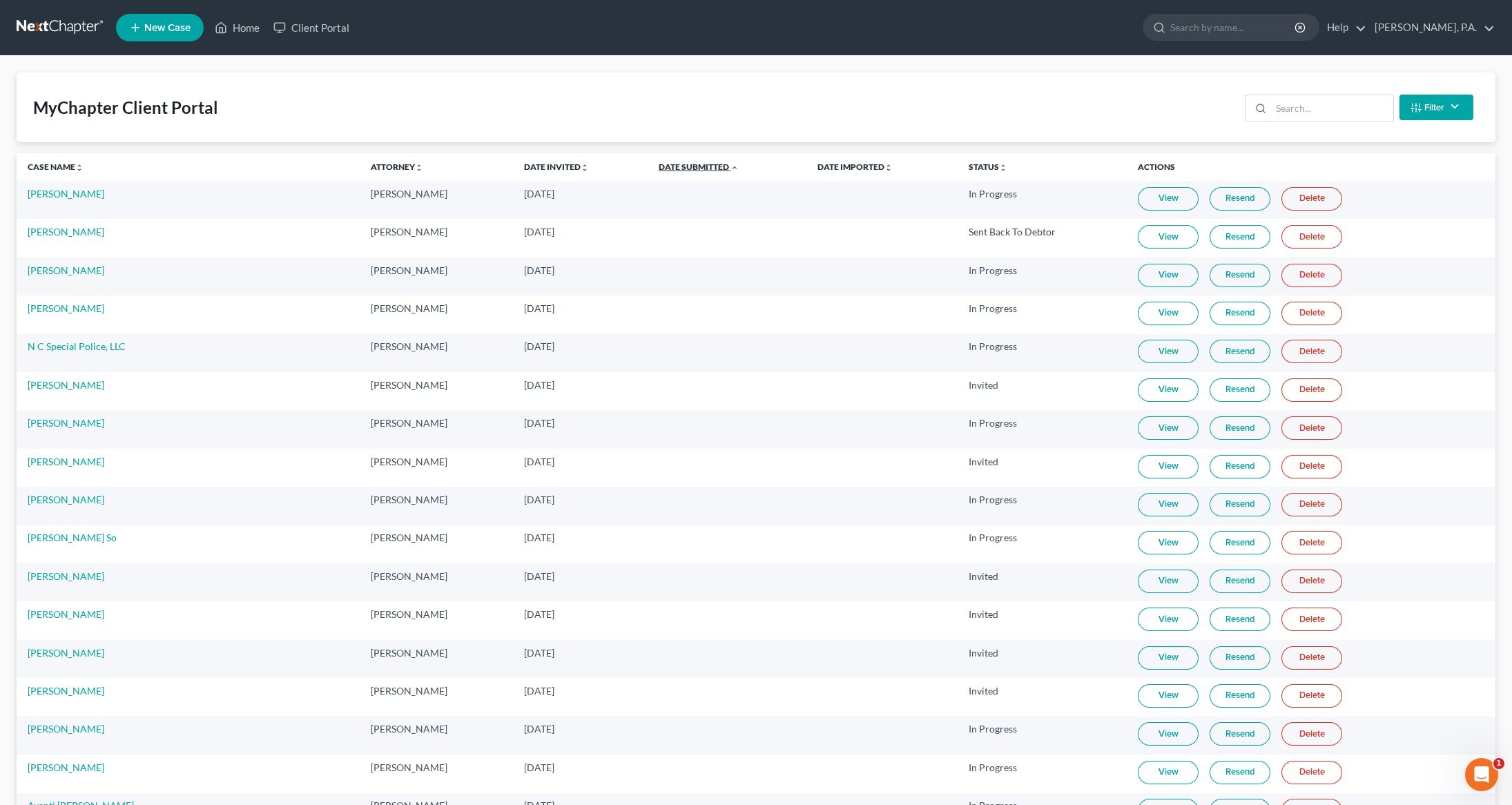
click at [694, 161] on link "Date Submitted unfold_more expand_more expand_less" at bounding box center [699, 166] width 81 height 11
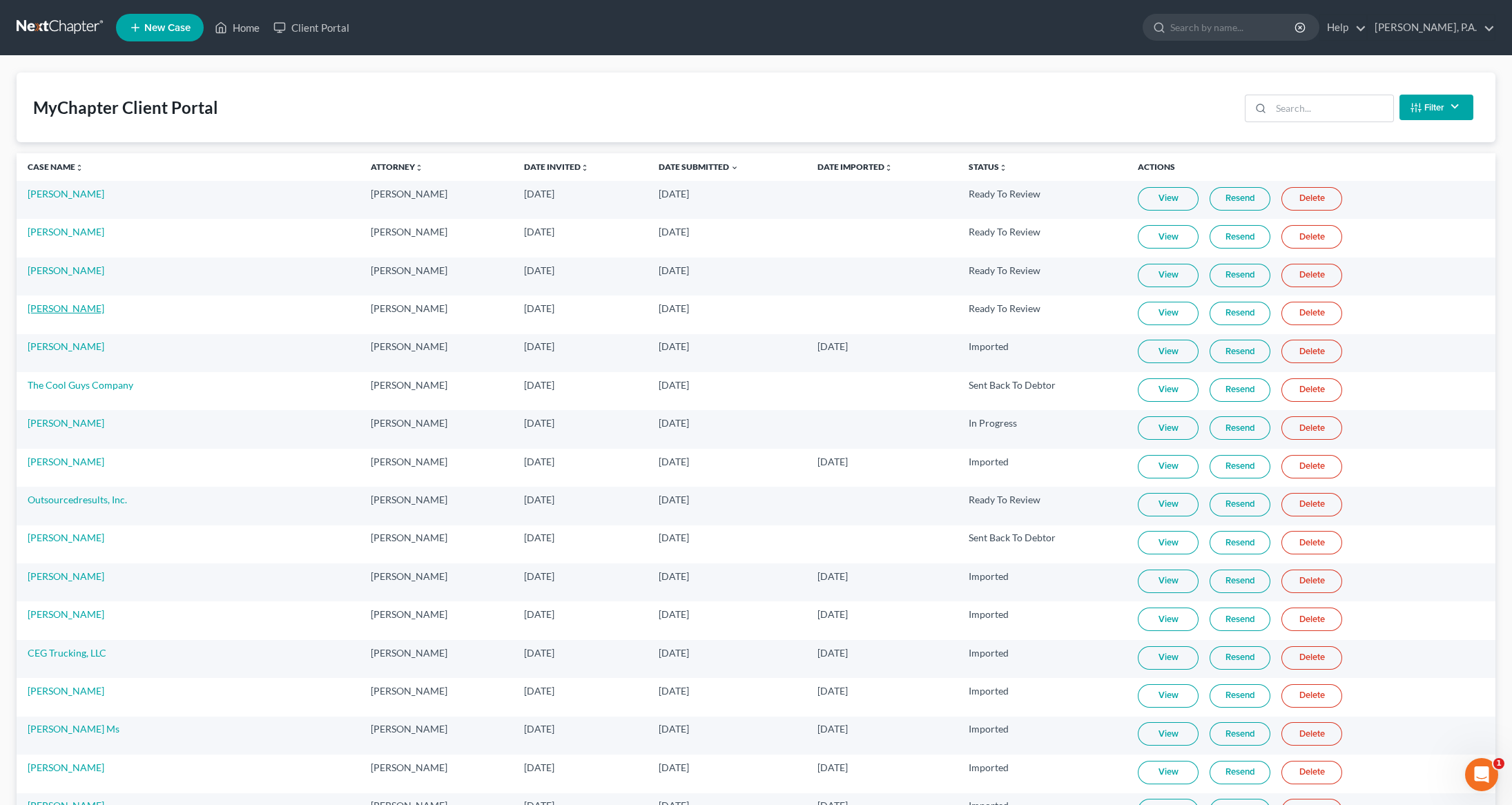
click at [59, 310] on link "[PERSON_NAME]" at bounding box center [66, 309] width 77 height 12
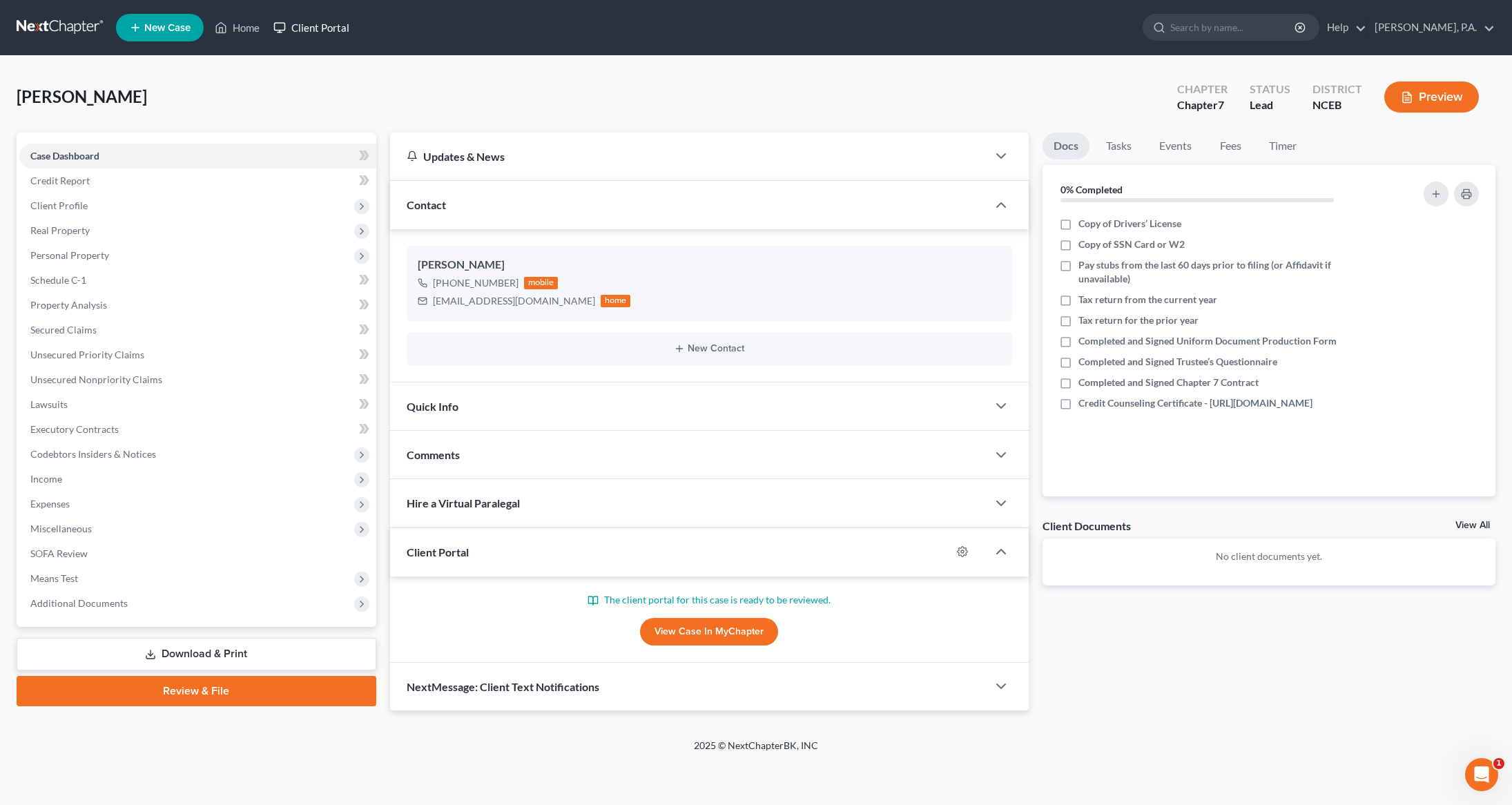
click at [322, 37] on link "Client Portal" at bounding box center [310, 27] width 89 height 25
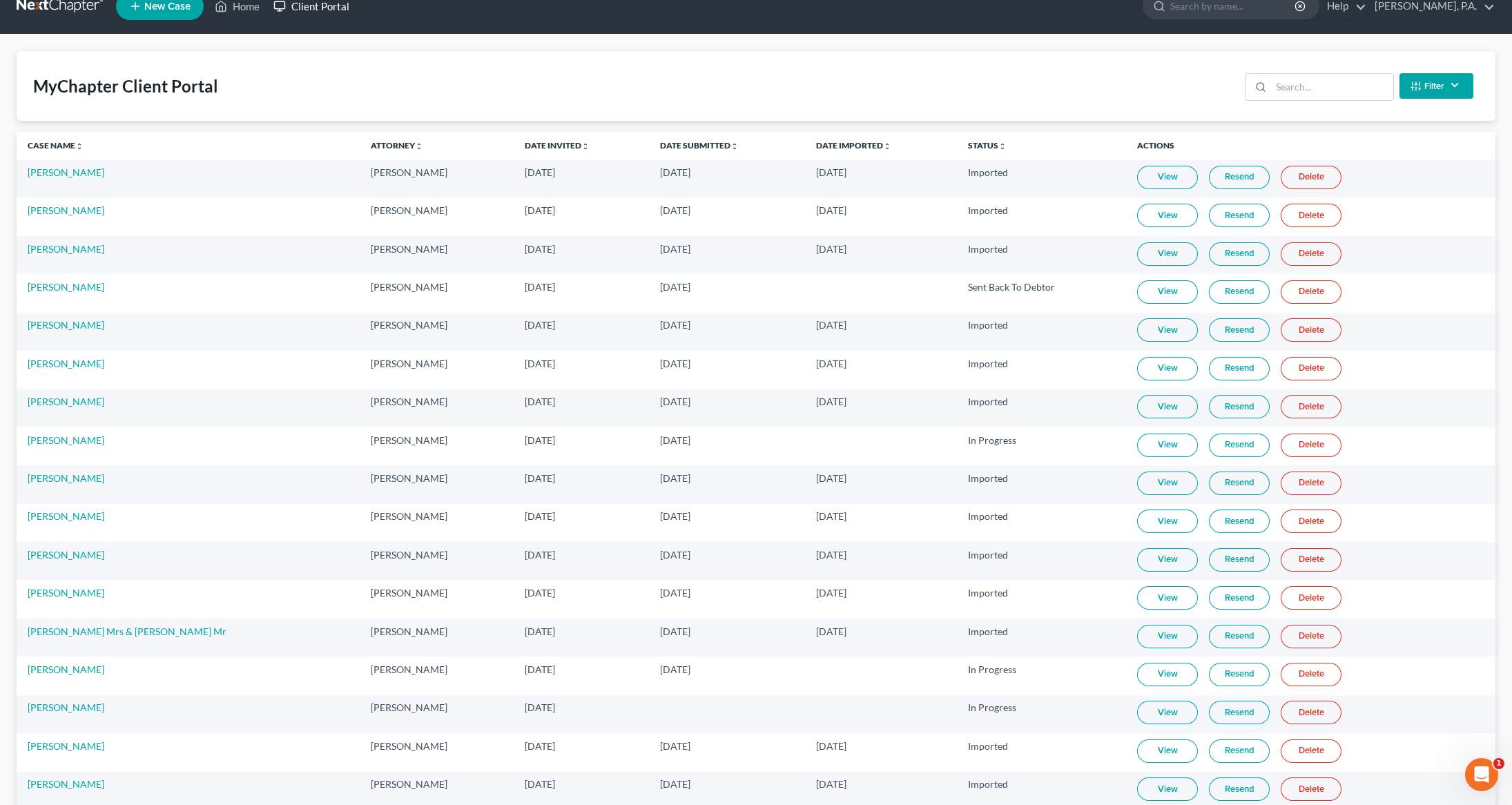
scroll to position [43, 0]
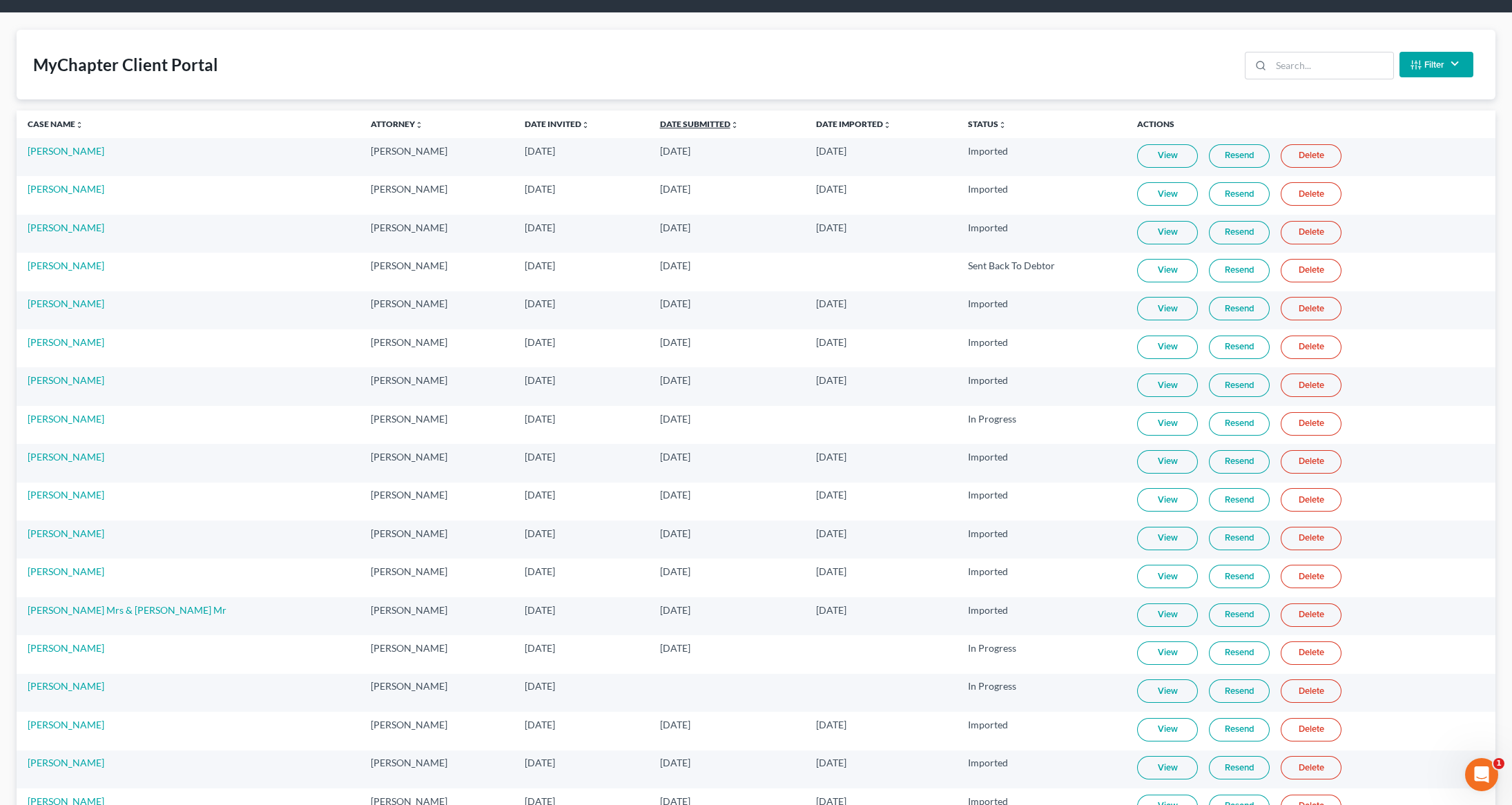
click at [689, 120] on link "Date Submitted unfold_more expand_more expand_less" at bounding box center [700, 124] width 79 height 11
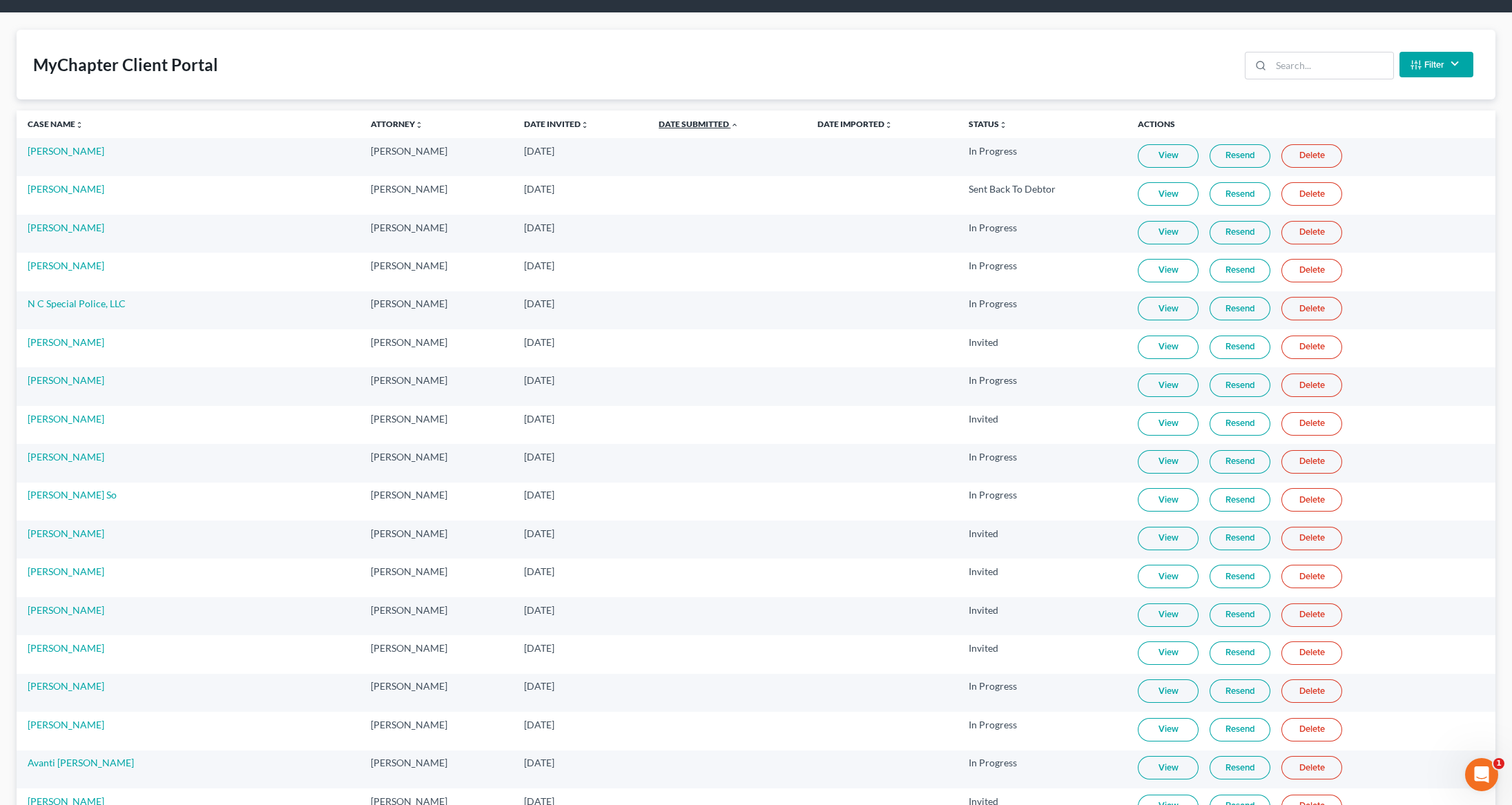
click at [731, 127] on icon "expand_less" at bounding box center [735, 125] width 8 height 8
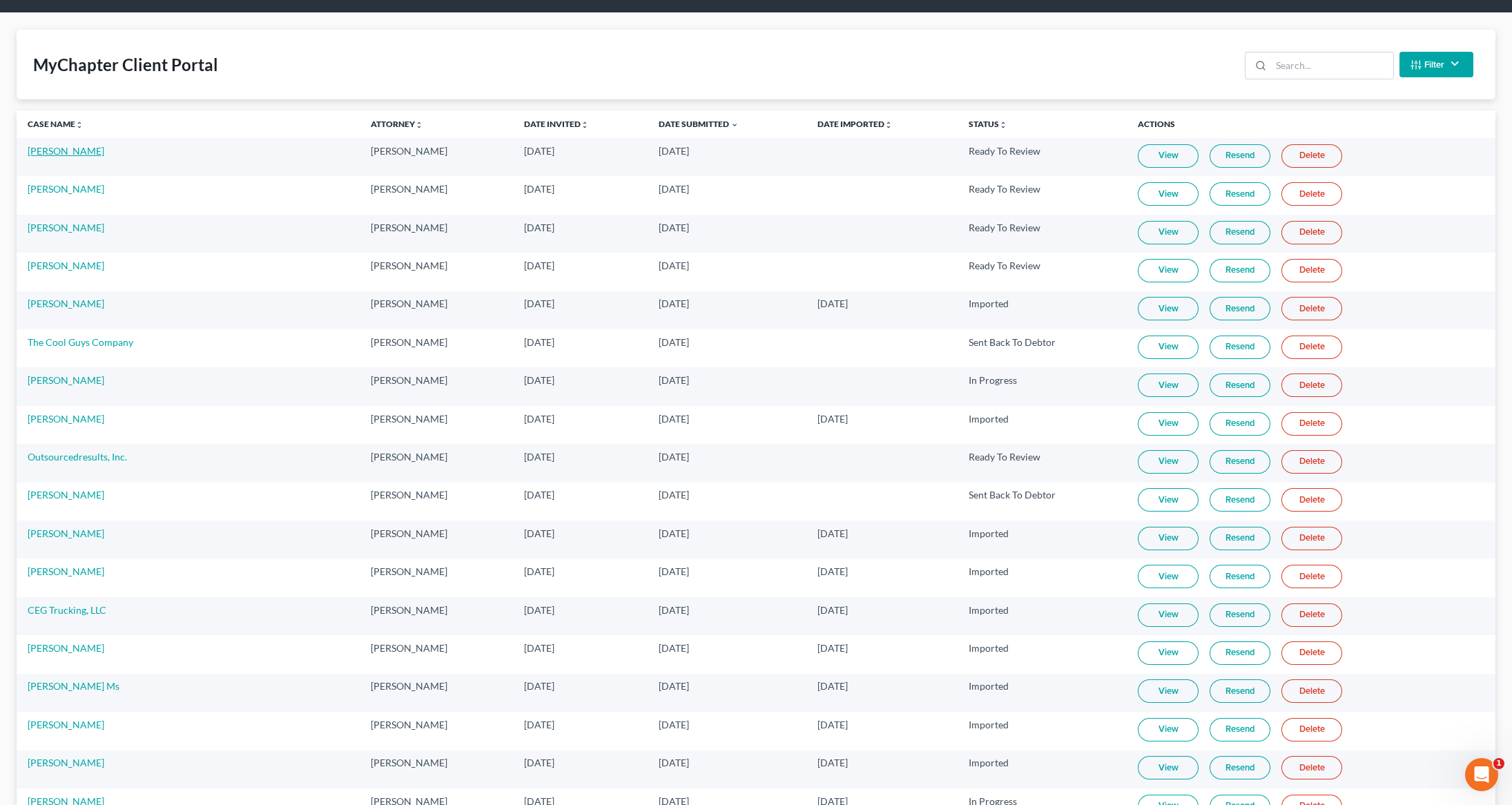
click at [70, 148] on link "[PERSON_NAME]" at bounding box center [66, 151] width 77 height 12
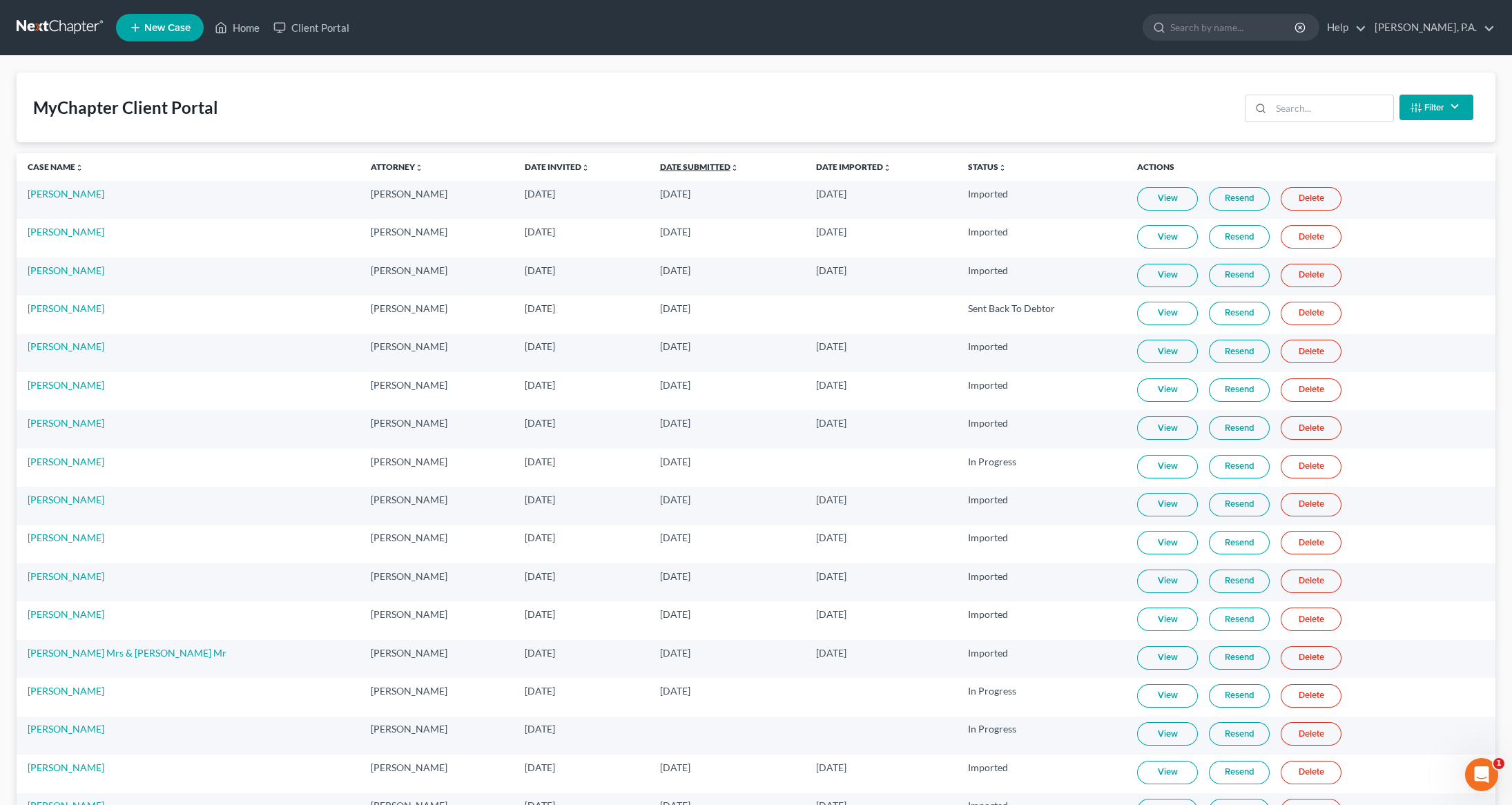
click at [673, 168] on link "Date Submitted unfold_more expand_more expand_less" at bounding box center [700, 166] width 79 height 11
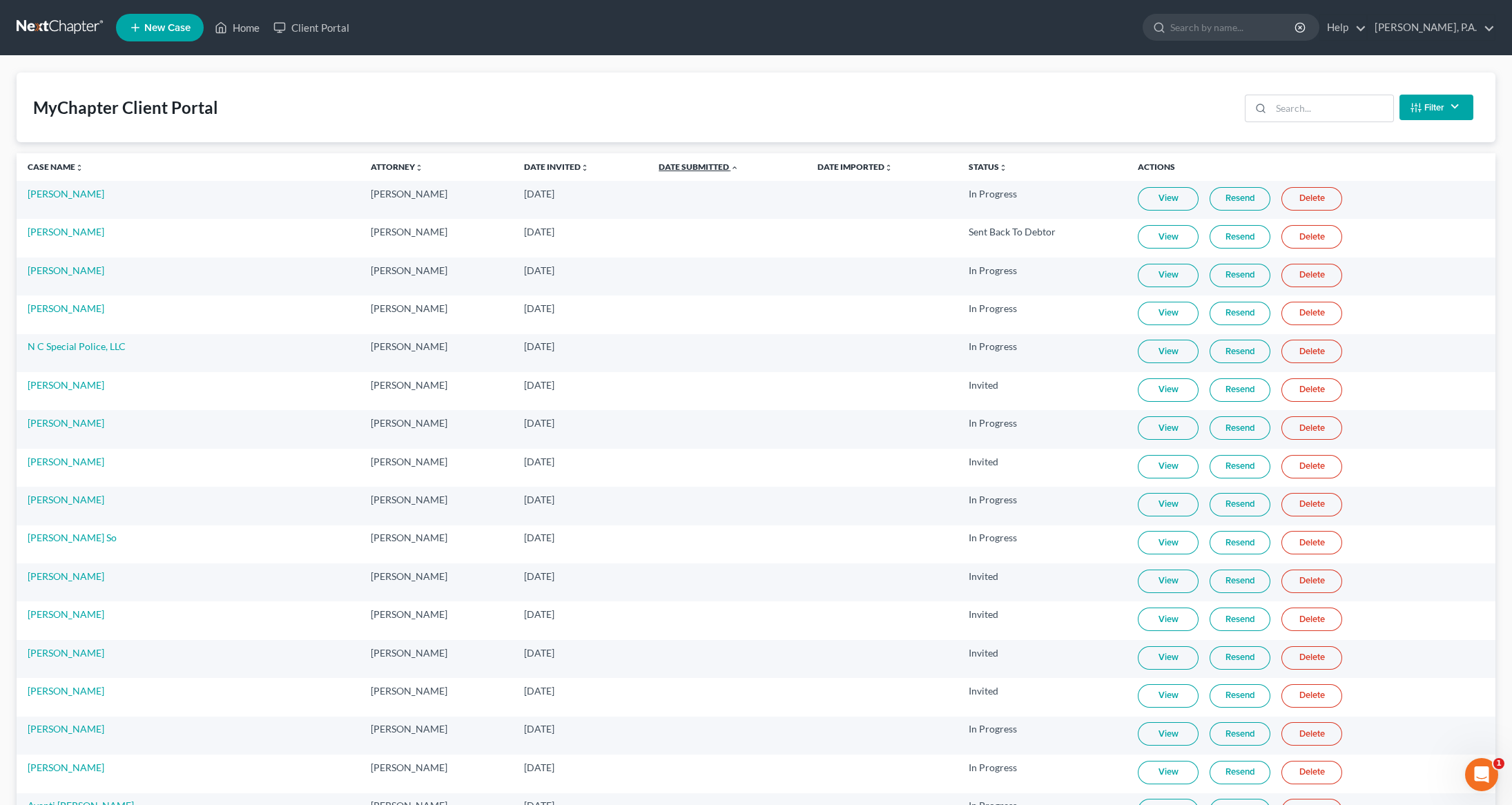
click at [673, 168] on link "Date Submitted unfold_more expand_more expand_less" at bounding box center [699, 166] width 81 height 11
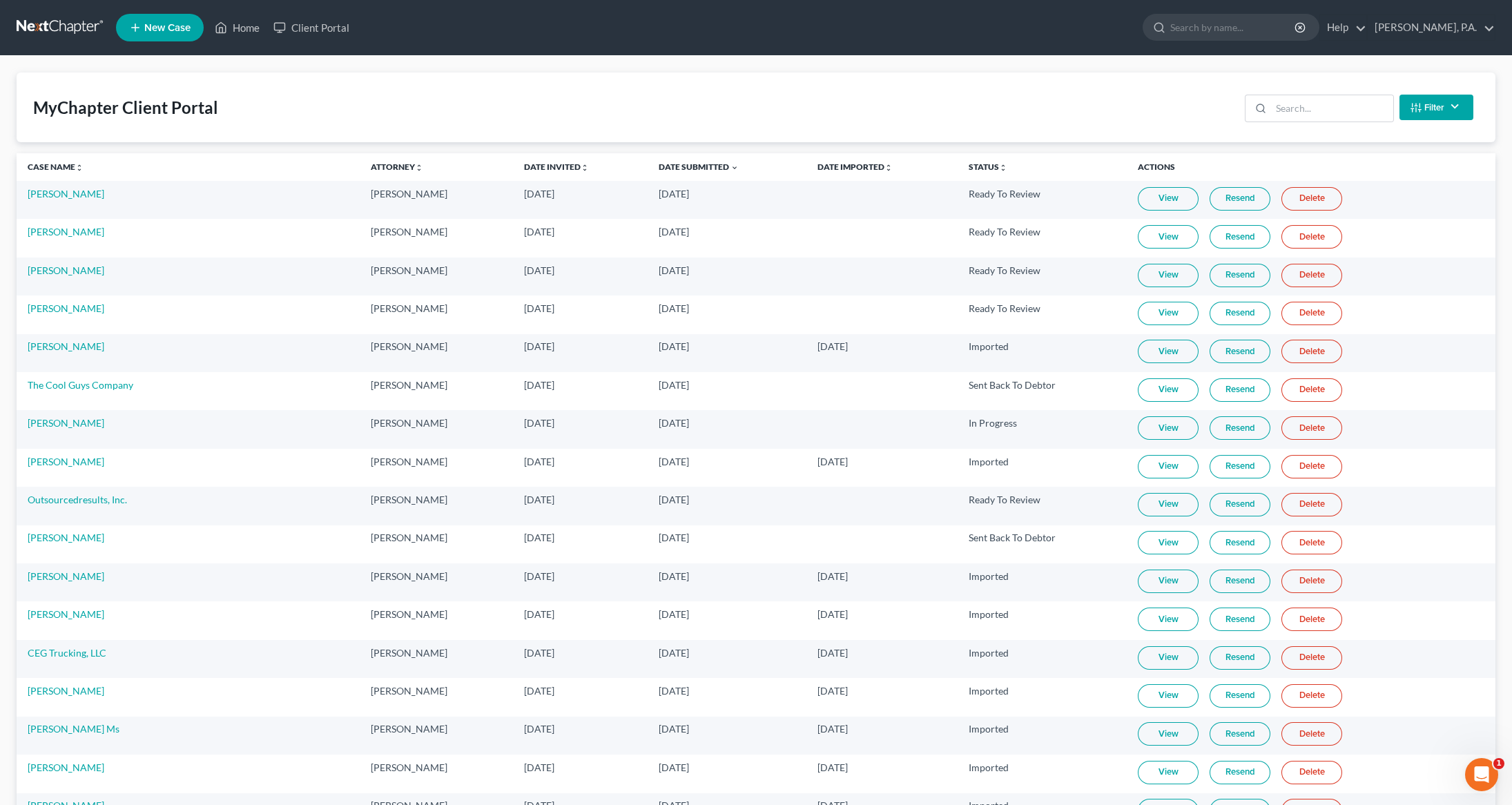
click at [1160, 200] on link "View" at bounding box center [1168, 199] width 61 height 24
